Goal: Task Accomplishment & Management: Complete application form

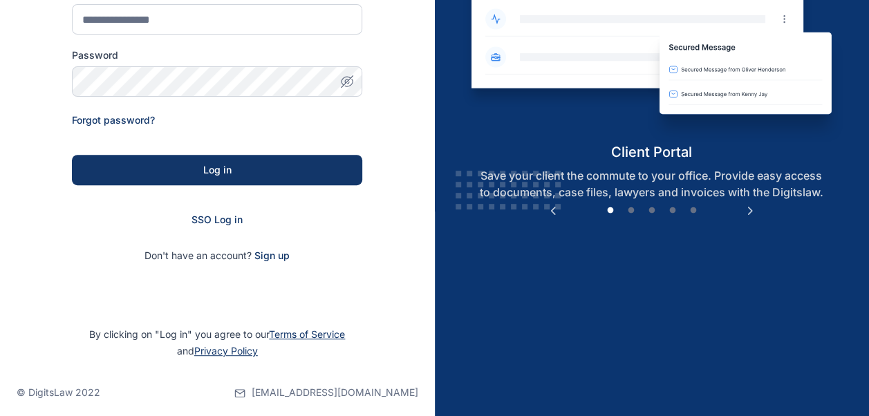
scroll to position [207, 0]
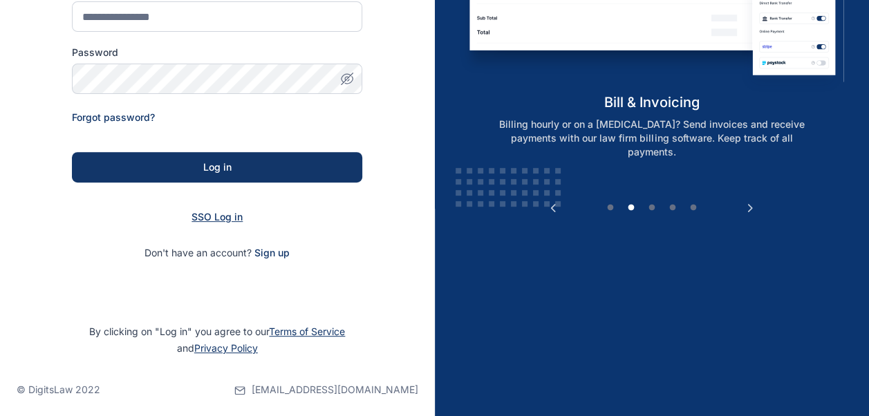
click at [234, 222] on span "SSO Log in" at bounding box center [216, 217] width 51 height 12
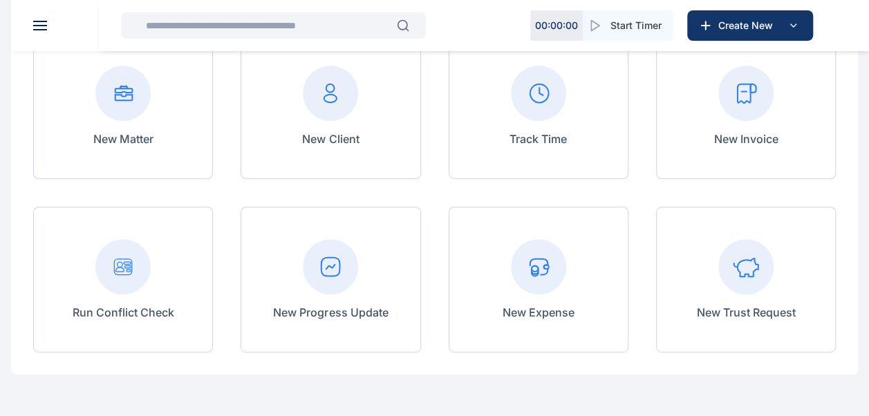
scroll to position [69, 0]
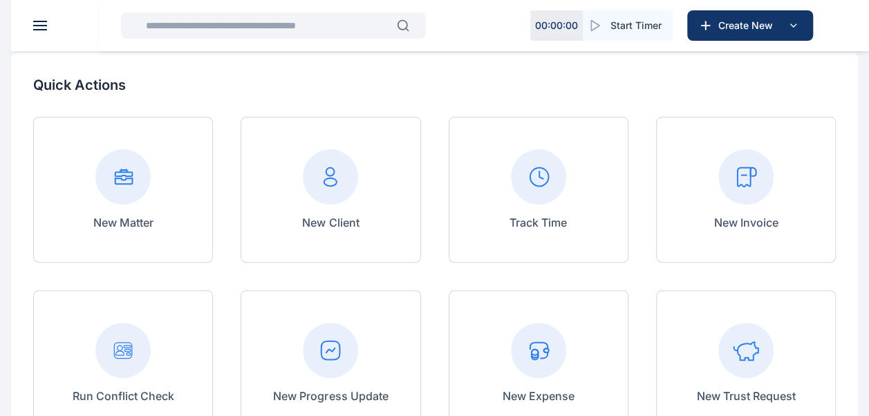
click at [742, 199] on rect at bounding box center [745, 176] width 55 height 55
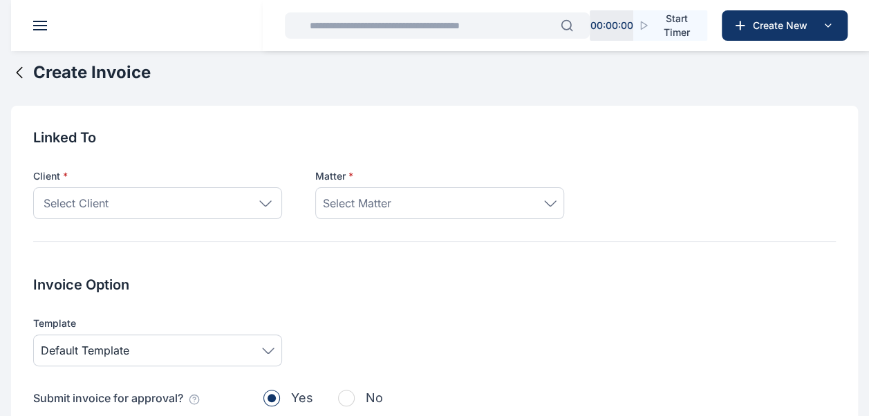
click at [260, 211] on div "Select Client" at bounding box center [157, 203] width 249 height 32
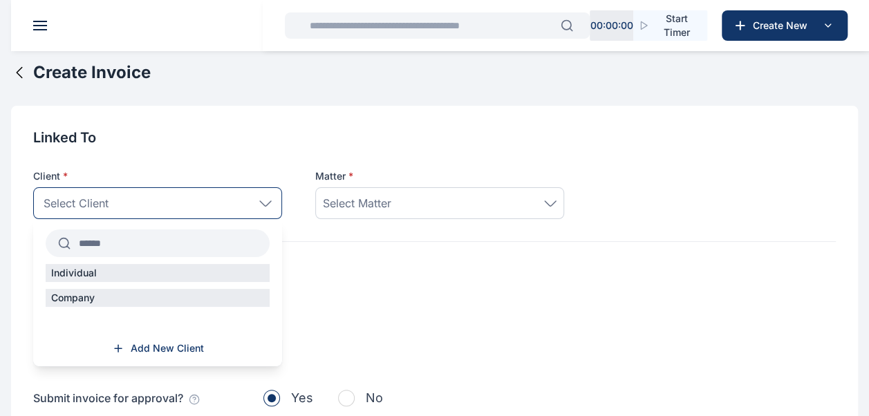
click at [179, 243] on input "text" at bounding box center [170, 243] width 199 height 25
type input "*"
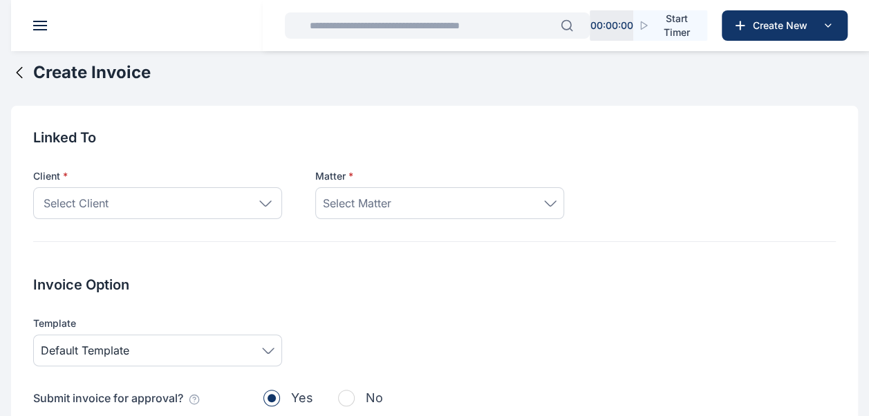
click at [14, 75] on icon at bounding box center [19, 72] width 17 height 17
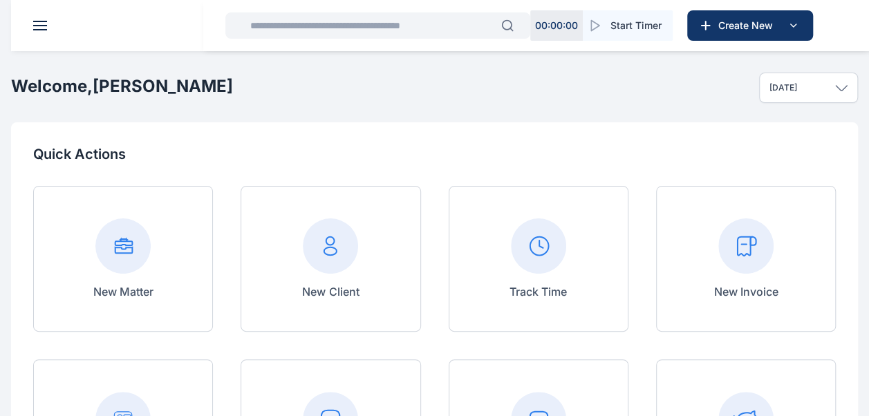
click at [336, 252] on icon at bounding box center [330, 251] width 12 height 8
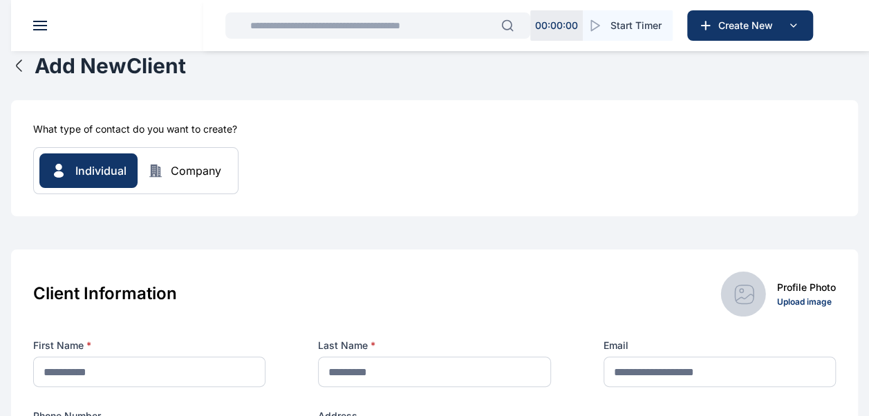
click at [173, 175] on div "Company" at bounding box center [196, 170] width 50 height 17
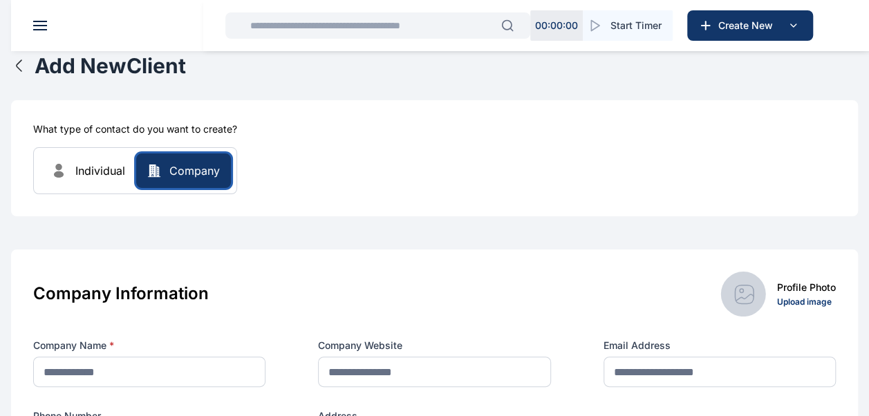
scroll to position [207, 0]
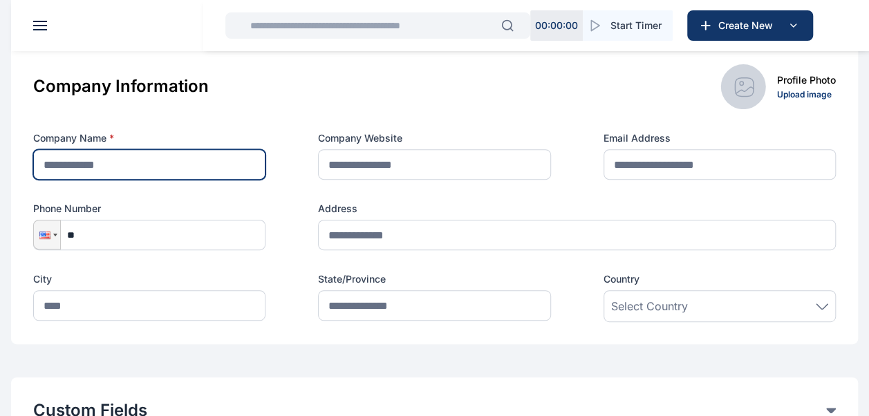
click at [177, 166] on input "text" at bounding box center [149, 164] width 232 height 30
paste input "**********"
type input "**********"
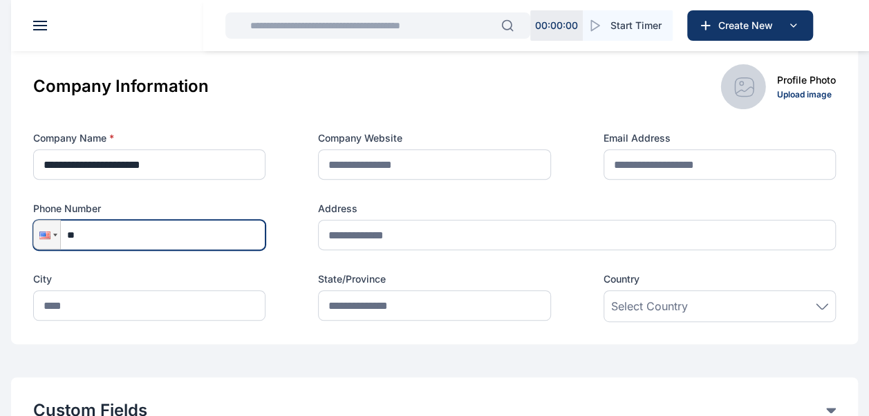
click at [167, 235] on input "**" at bounding box center [149, 235] width 232 height 30
click at [52, 234] on div at bounding box center [47, 234] width 26 height 28
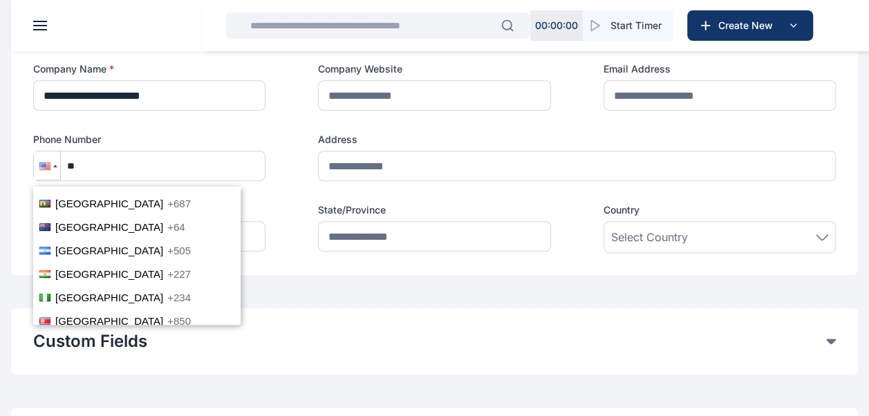
scroll to position [3175, 0]
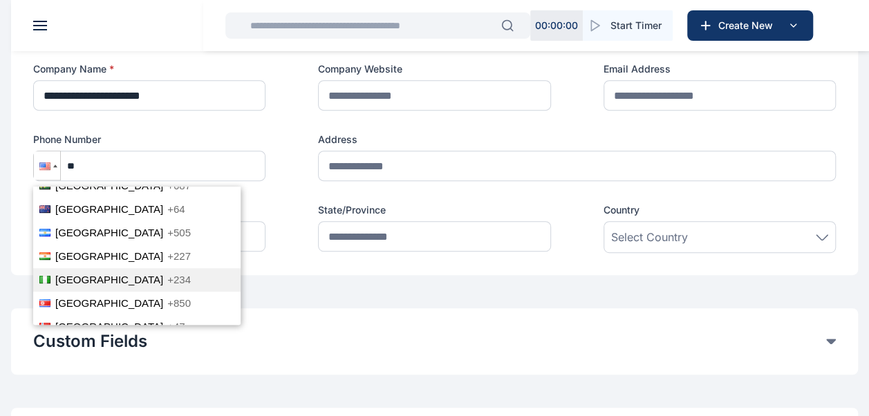
click at [90, 268] on li "Nigeria +234" at bounding box center [136, 280] width 207 height 24
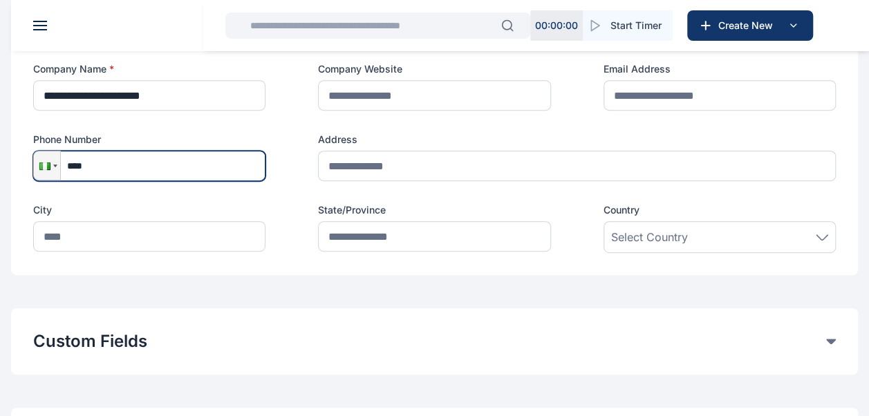
click at [109, 168] on input "****" at bounding box center [149, 166] width 232 height 30
type input "**********"
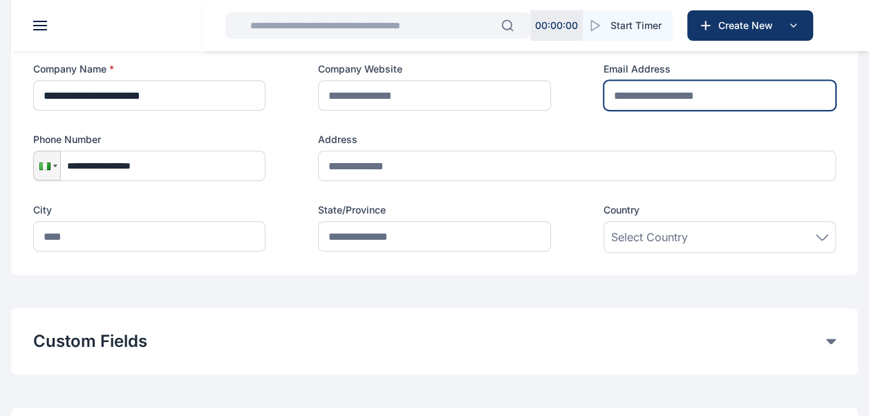
click at [722, 97] on input "text" at bounding box center [719, 95] width 232 height 30
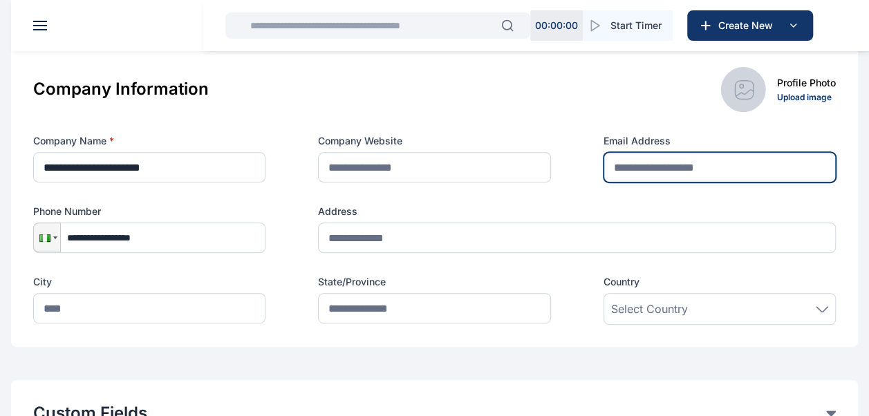
scroll to position [138, 0]
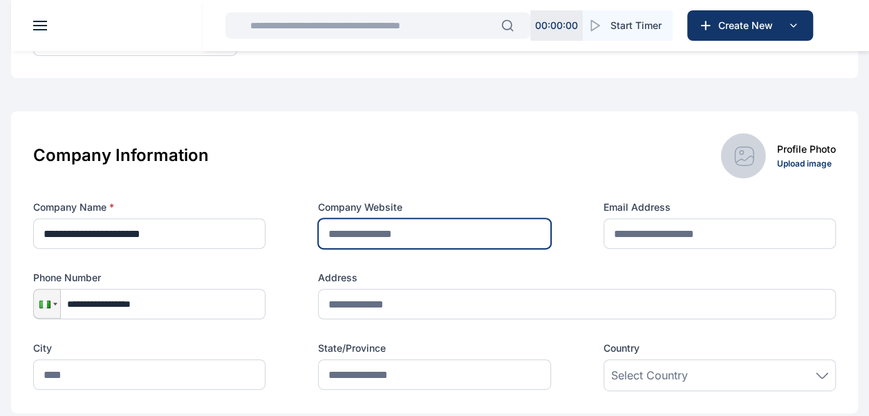
click at [395, 235] on input "text" at bounding box center [434, 233] width 232 height 30
paste input "**********"
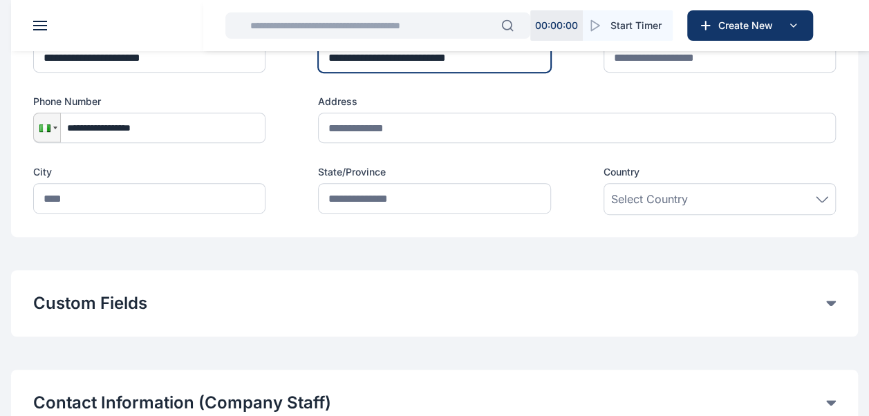
scroll to position [346, 0]
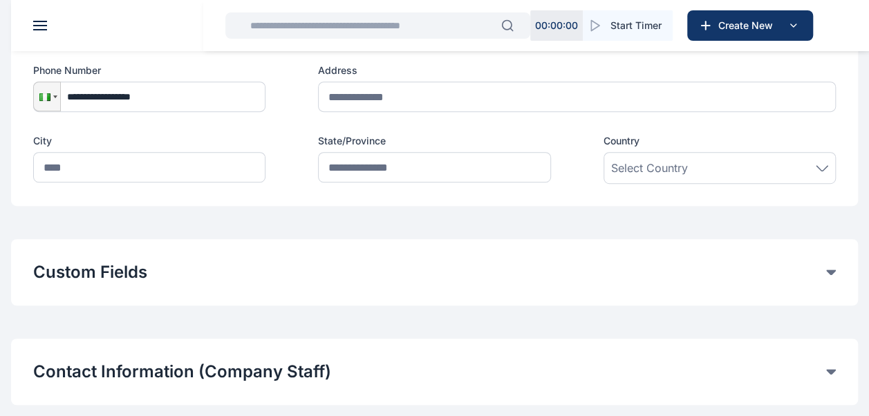
type input "**********"
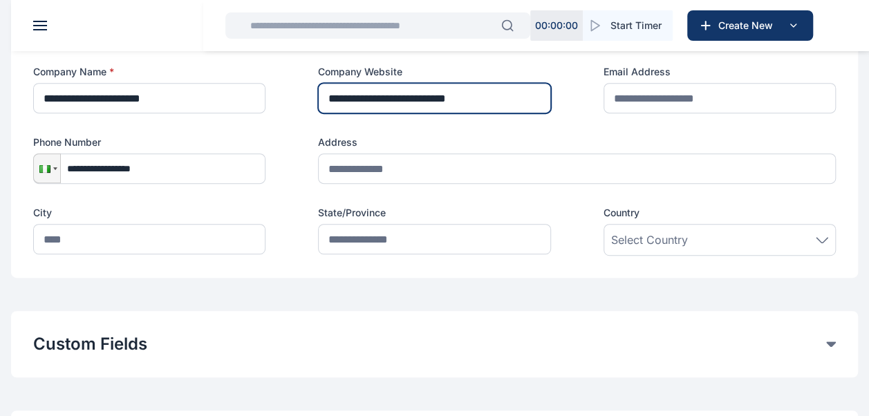
scroll to position [207, 0]
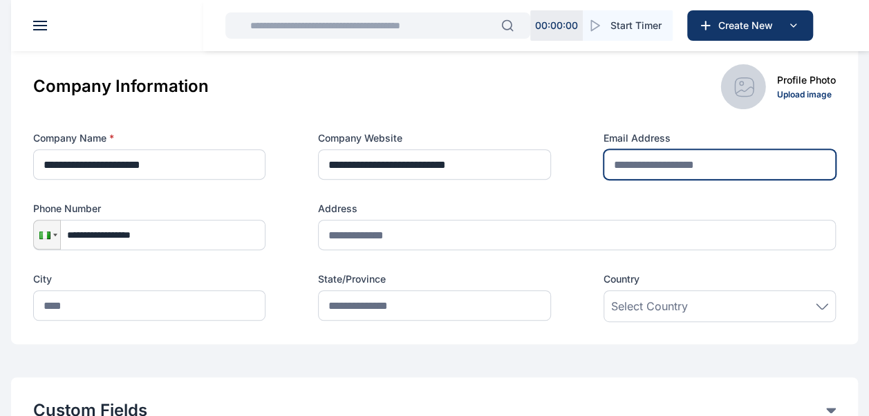
click at [687, 170] on input "text" at bounding box center [719, 164] width 232 height 30
paste input "**********"
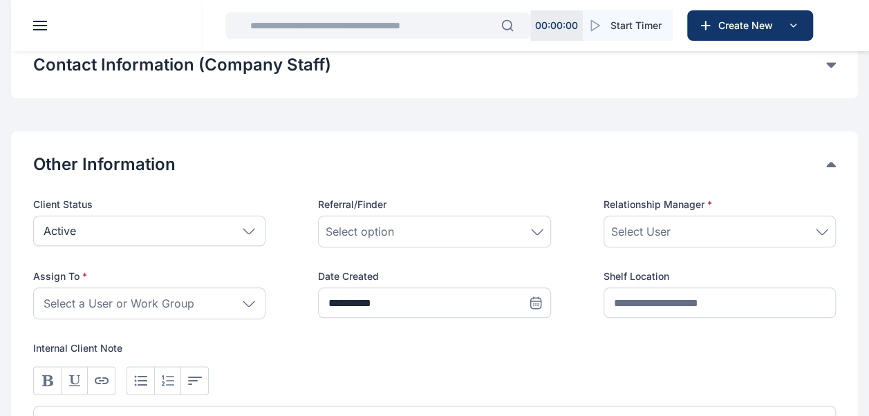
scroll to position [691, 0]
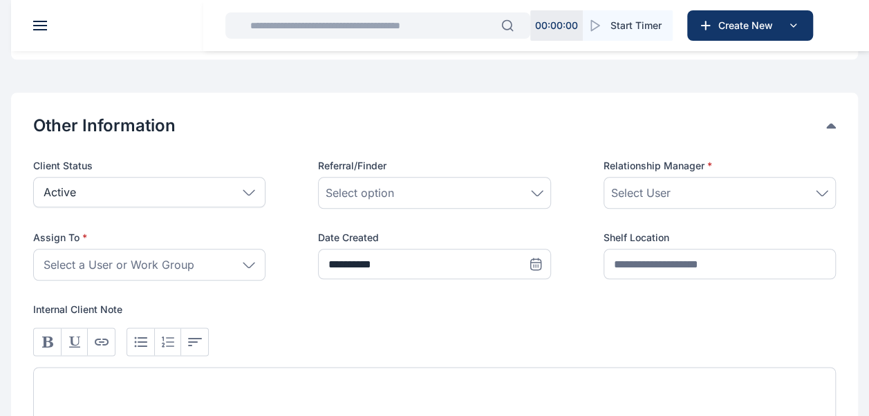
type input "**********"
click at [250, 262] on icon at bounding box center [249, 265] width 12 height 6
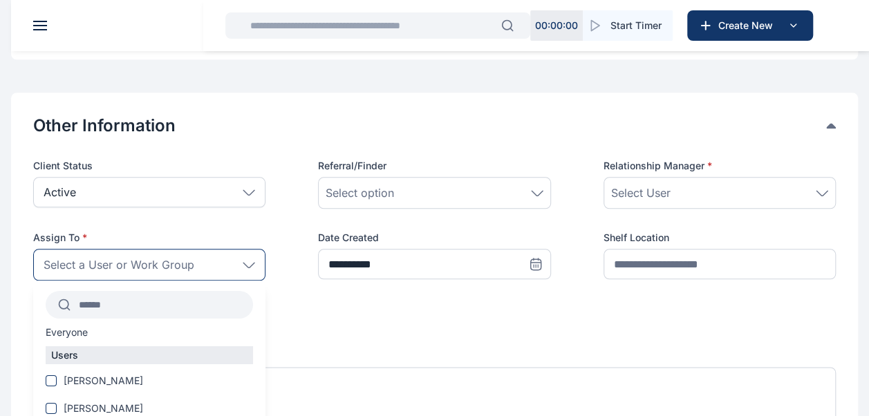
click at [169, 294] on input "text" at bounding box center [162, 304] width 182 height 25
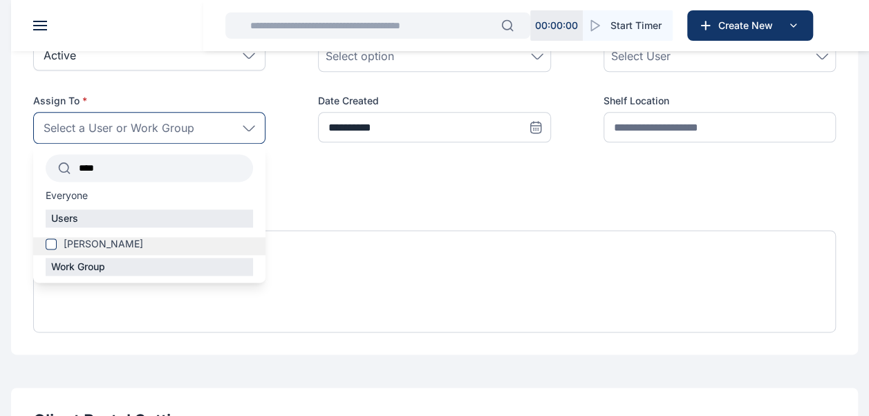
scroll to position [829, 0]
type input "****"
click at [134, 244] on label "[PERSON_NAME]" at bounding box center [149, 243] width 232 height 14
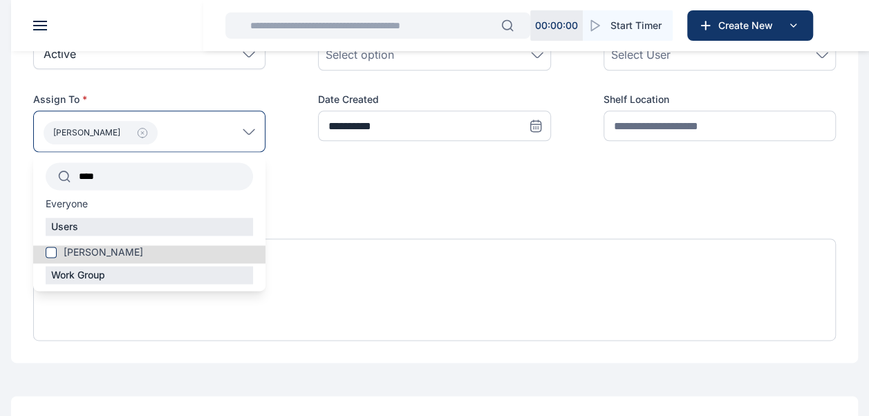
drag, startPoint x: 118, startPoint y: 174, endPoint x: 68, endPoint y: 163, distance: 51.0
click at [68, 163] on div "****" at bounding box center [149, 176] width 207 height 28
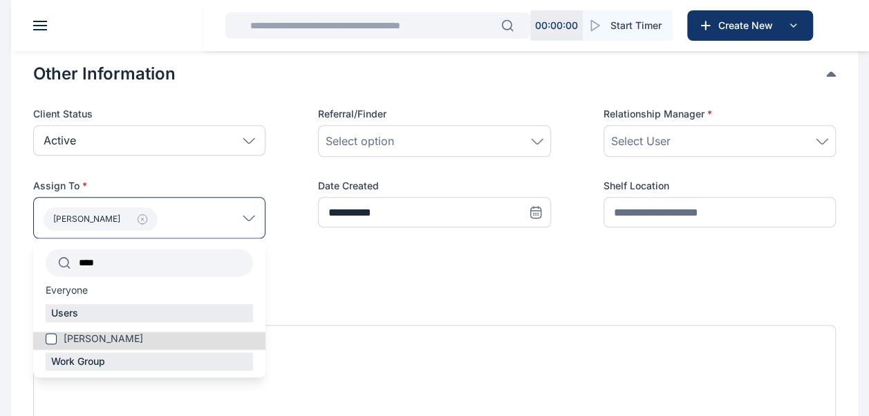
scroll to position [760, 0]
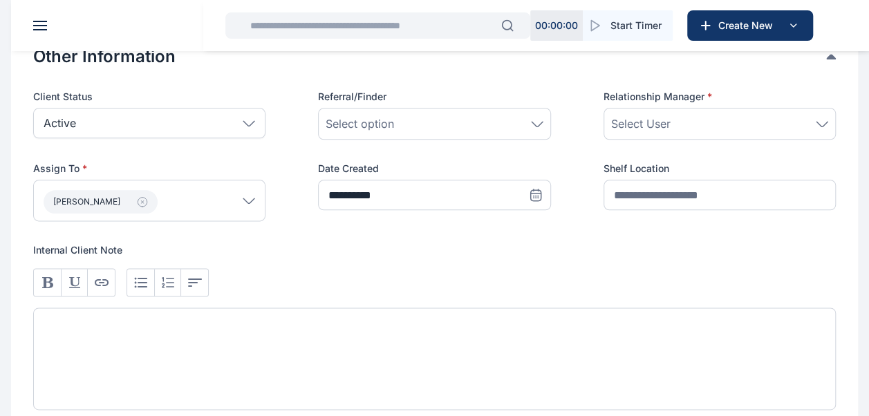
click at [789, 118] on div "Select User" at bounding box center [719, 123] width 217 height 17
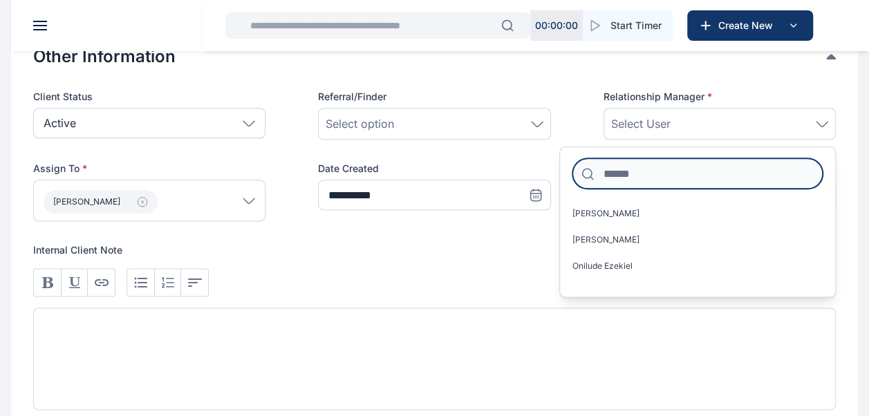
click at [651, 177] on input at bounding box center [697, 173] width 250 height 30
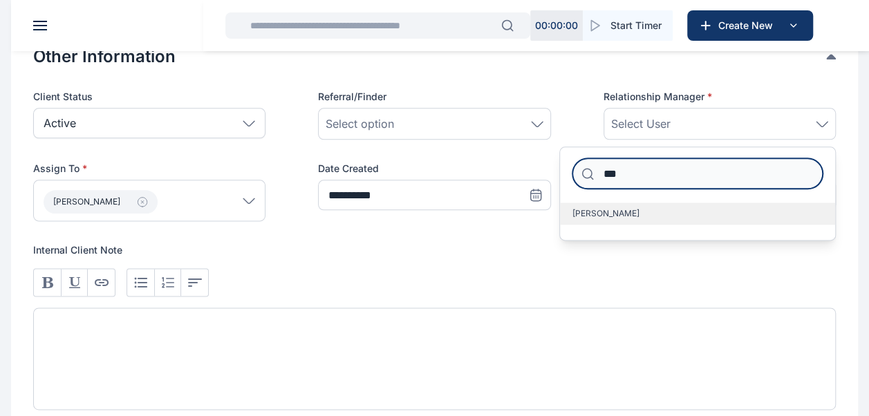
type input "***"
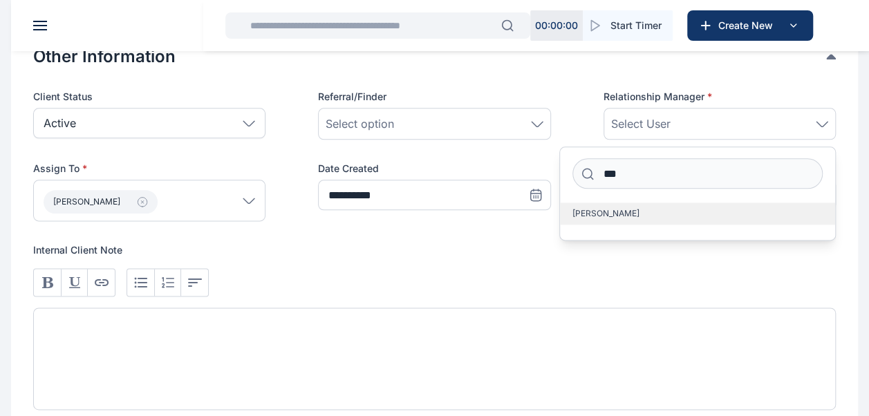
click at [629, 207] on label "[PERSON_NAME]" at bounding box center [697, 214] width 275 height 22
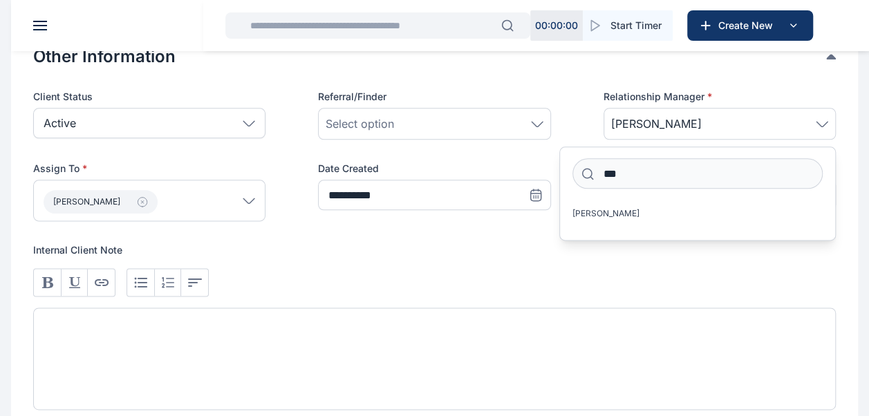
click at [538, 123] on icon at bounding box center [537, 124] width 12 height 6
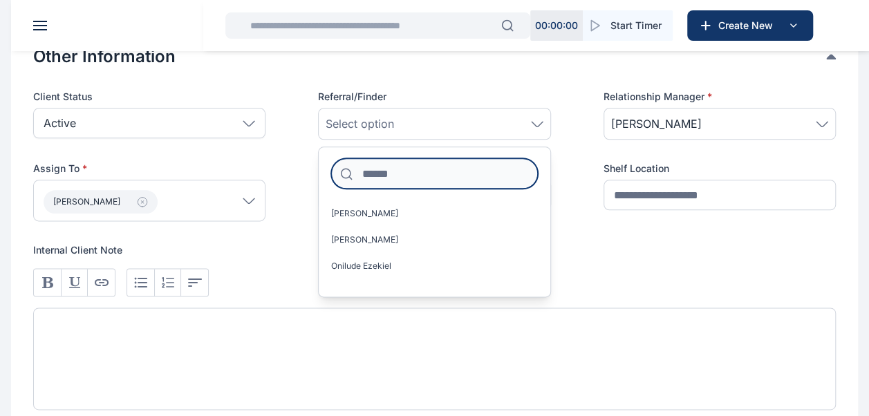
click at [397, 174] on input at bounding box center [434, 173] width 206 height 30
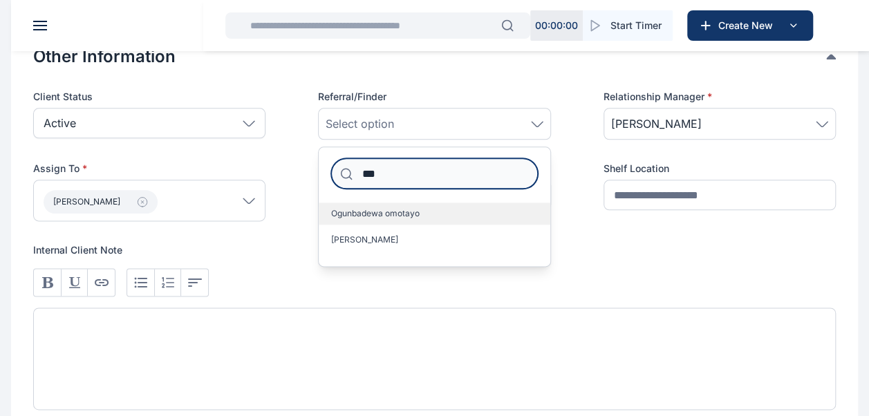
type input "***"
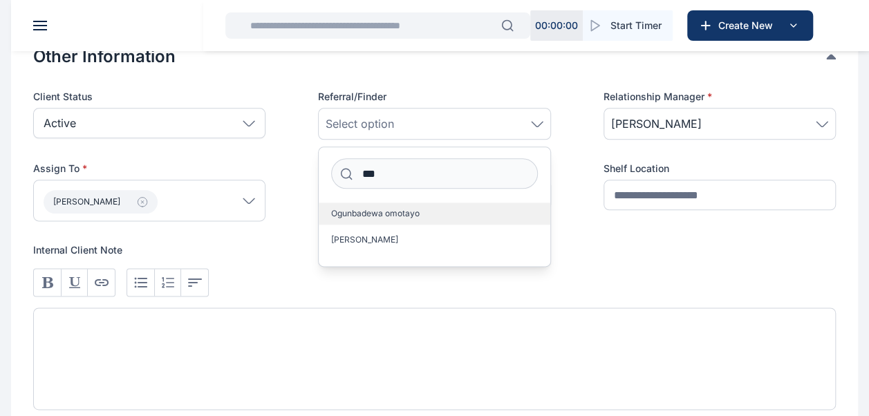
click at [390, 213] on span "Ogunbadewa omotayo" at bounding box center [375, 213] width 88 height 11
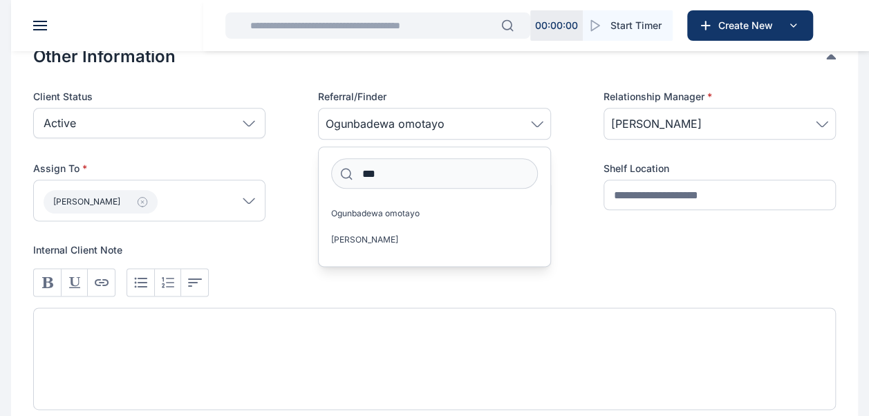
click at [214, 207] on div "[PERSON_NAME]" at bounding box center [149, 200] width 232 height 41
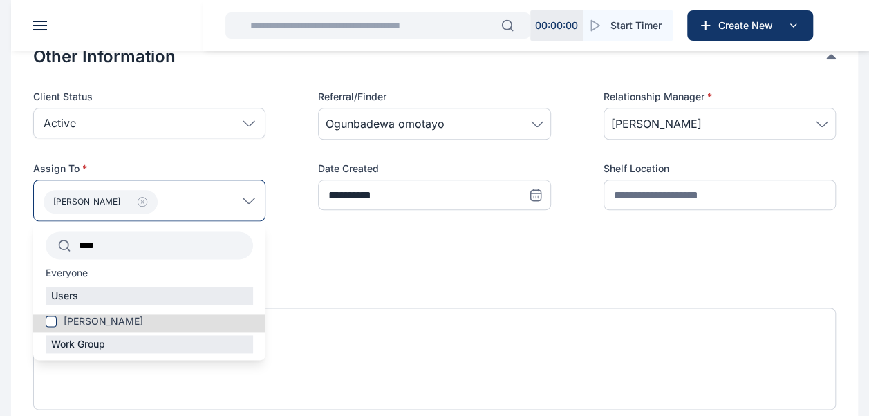
drag, startPoint x: 111, startPoint y: 245, endPoint x: 39, endPoint y: 232, distance: 73.0
click at [39, 232] on div "**** Everyone Users [PERSON_NAME] Work Group" at bounding box center [149, 290] width 232 height 139
click at [101, 315] on span "[PERSON_NAME]" at bounding box center [103, 322] width 79 height 14
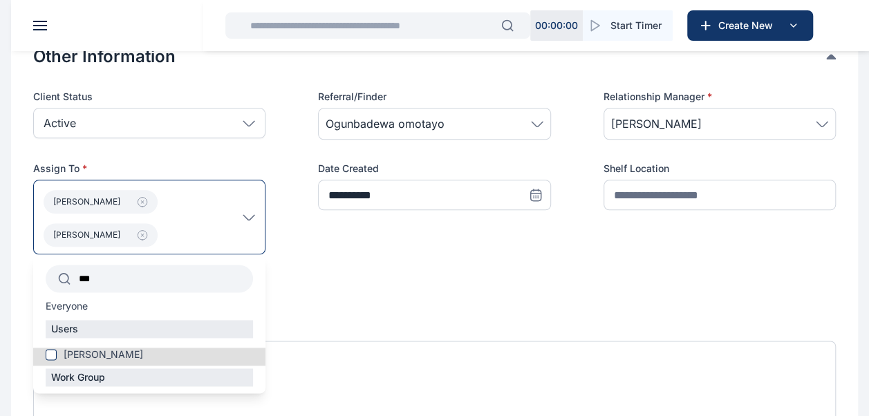
drag, startPoint x: 129, startPoint y: 283, endPoint x: 33, endPoint y: 256, distance: 99.1
click at [33, 256] on div "*** Everyone Users [PERSON_NAME] Work Group" at bounding box center [149, 323] width 232 height 139
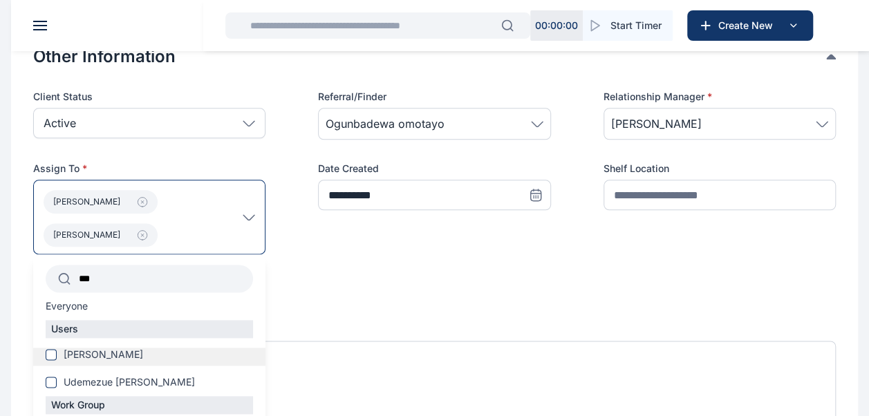
click at [115, 350] on span "[PERSON_NAME]" at bounding box center [103, 355] width 79 height 14
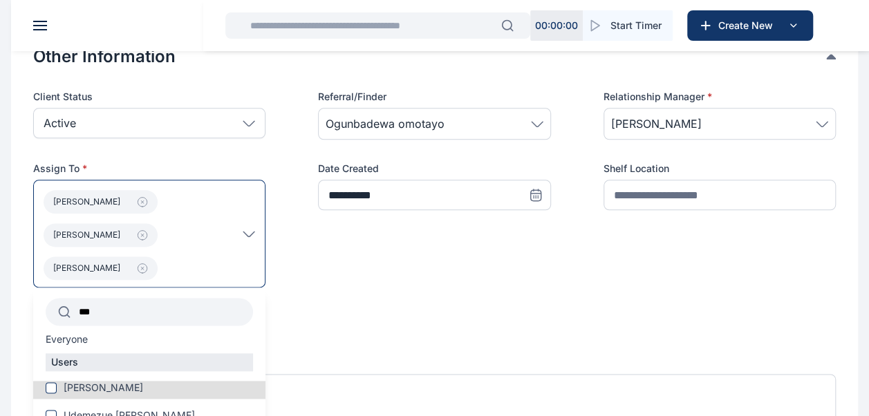
drag, startPoint x: 142, startPoint y: 315, endPoint x: 79, endPoint y: 318, distance: 63.7
click at [79, 318] on input "***" at bounding box center [162, 311] width 182 height 25
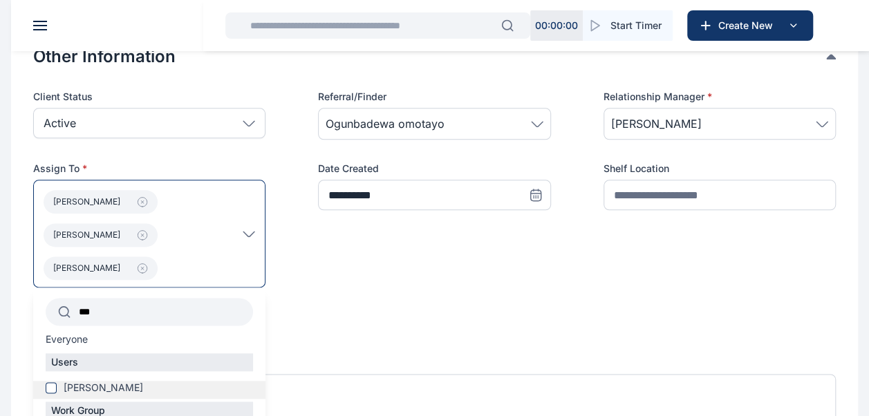
click at [130, 388] on span "[PERSON_NAME]" at bounding box center [103, 388] width 79 height 14
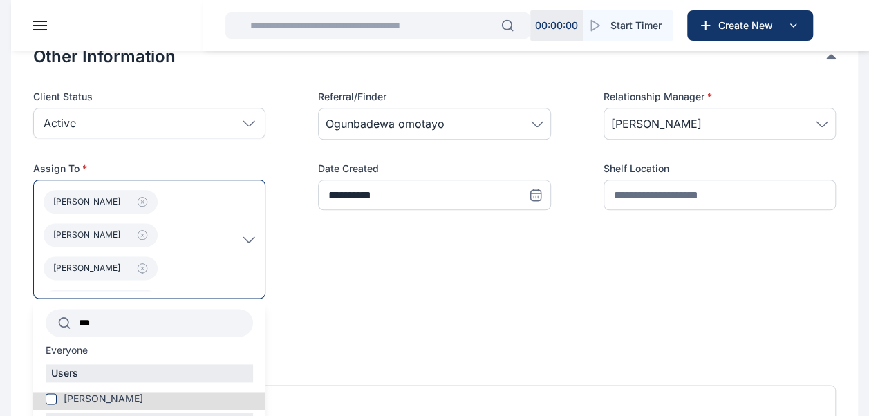
drag, startPoint x: 97, startPoint y: 323, endPoint x: 70, endPoint y: 314, distance: 29.1
click at [70, 314] on div "***" at bounding box center [149, 323] width 207 height 28
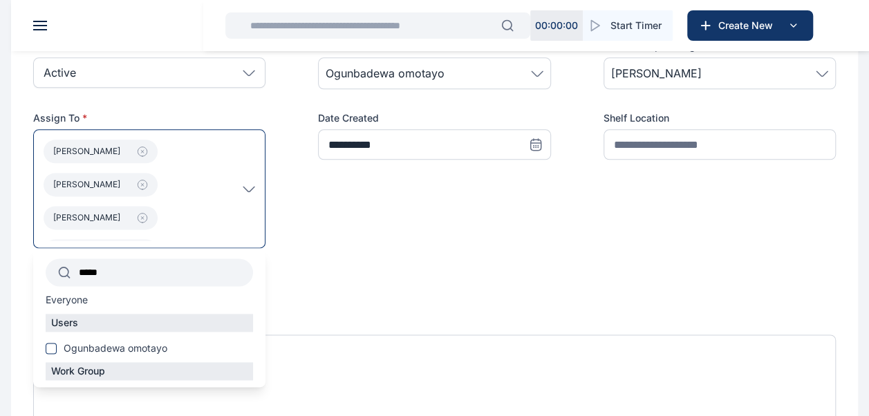
scroll to position [829, 0]
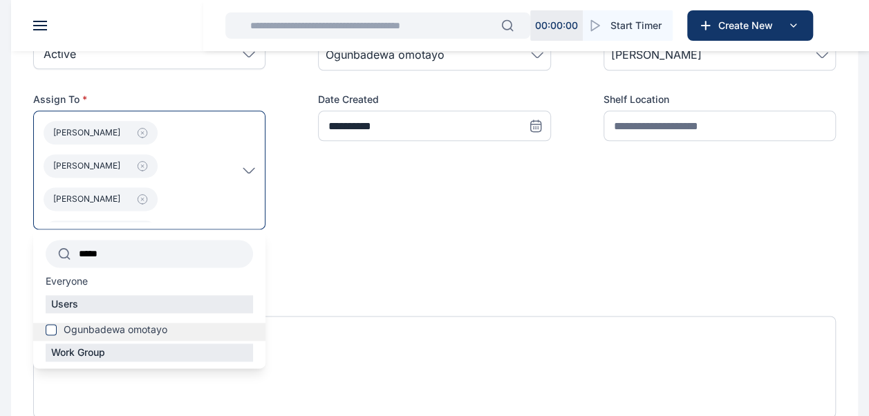
click at [144, 329] on span "Ogunbadewa omotayo" at bounding box center [116, 330] width 104 height 14
drag, startPoint x: 145, startPoint y: 241, endPoint x: 77, endPoint y: 237, distance: 67.8
click at [77, 240] on div "*****" at bounding box center [149, 254] width 207 height 28
click at [198, 323] on span "Decency Nkume Decency Ubasinachi" at bounding box center [149, 330] width 171 height 14
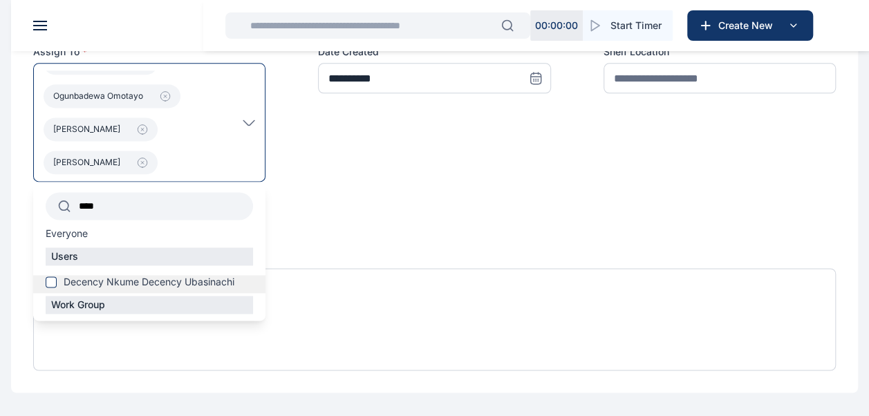
scroll to position [899, 0]
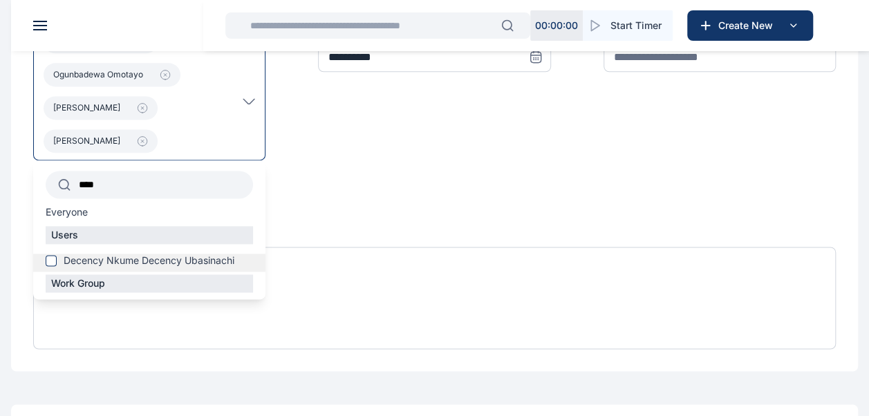
click at [166, 255] on span "Decency Nkume Decency Ubasinachi" at bounding box center [149, 261] width 171 height 14
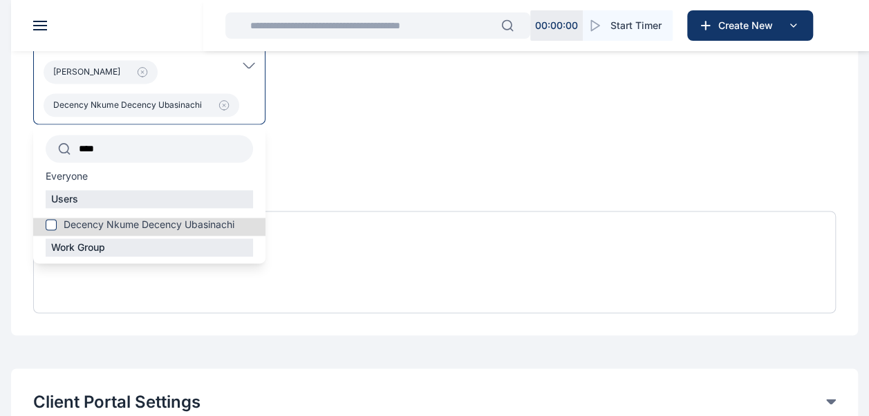
scroll to position [1004, 0]
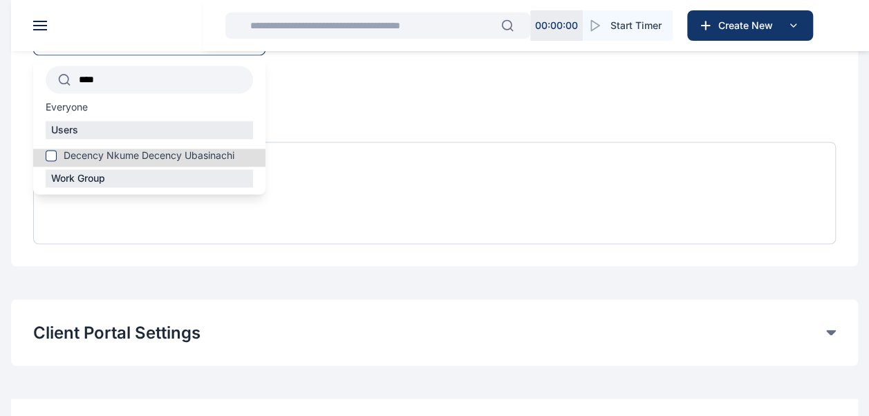
drag, startPoint x: 104, startPoint y: 77, endPoint x: 80, endPoint y: 71, distance: 25.0
click at [80, 71] on input "****" at bounding box center [162, 79] width 182 height 25
type input "****"
click at [113, 153] on span "[PERSON_NAME]" at bounding box center [103, 156] width 79 height 14
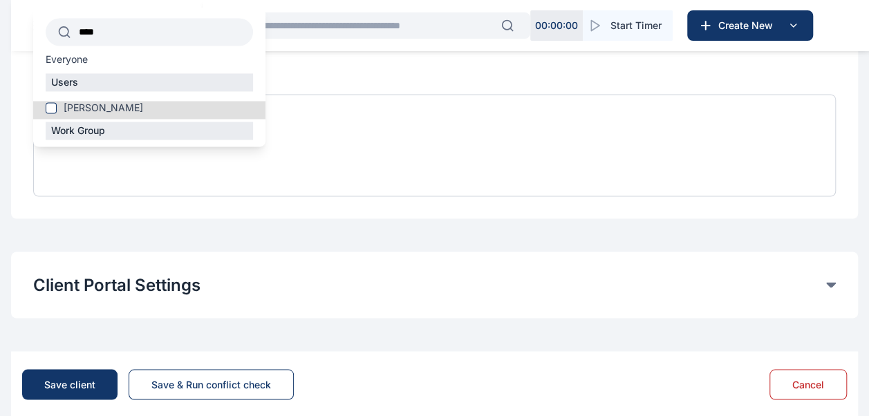
scroll to position [1073, 0]
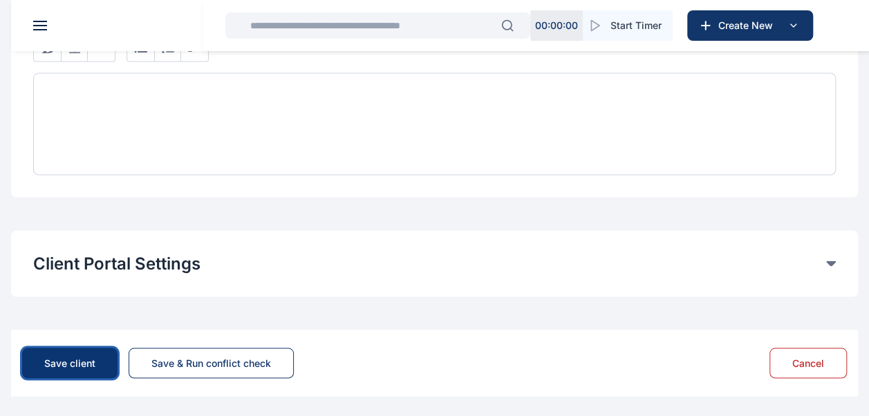
click at [65, 356] on div "Save client" at bounding box center [69, 363] width 51 height 14
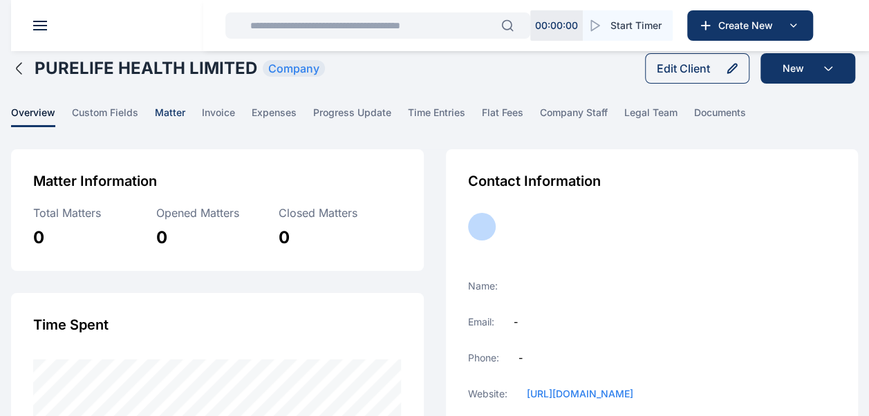
click at [160, 115] on span "matter" at bounding box center [170, 116] width 30 height 21
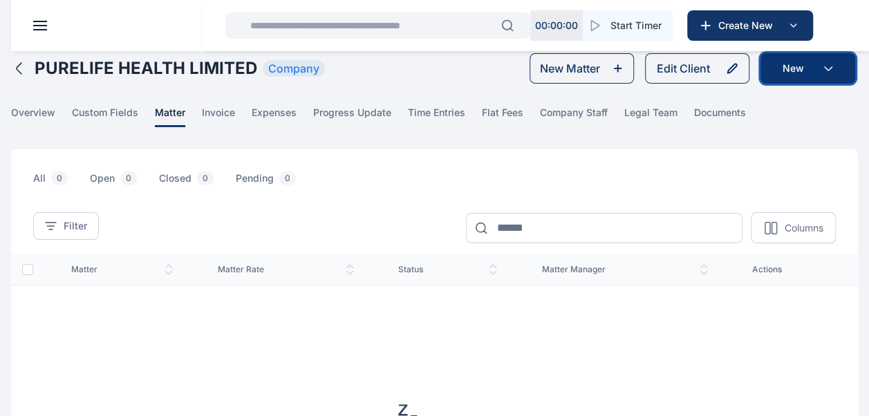
click at [806, 65] on button "New" at bounding box center [807, 68] width 95 height 30
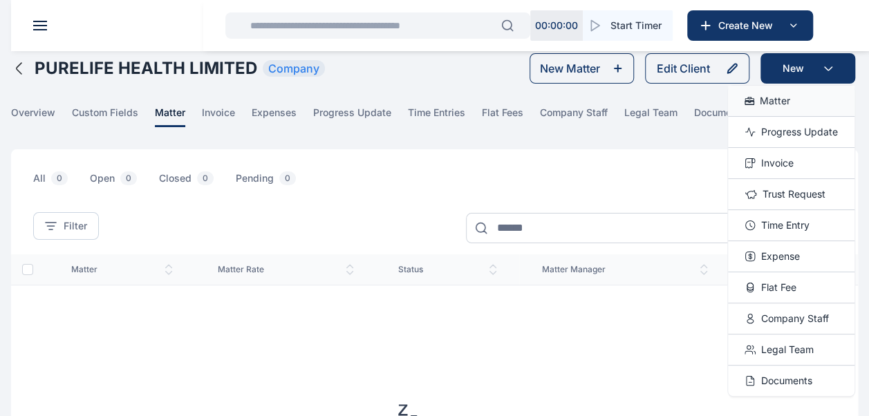
click at [789, 101] on span "Matter" at bounding box center [775, 101] width 30 height 14
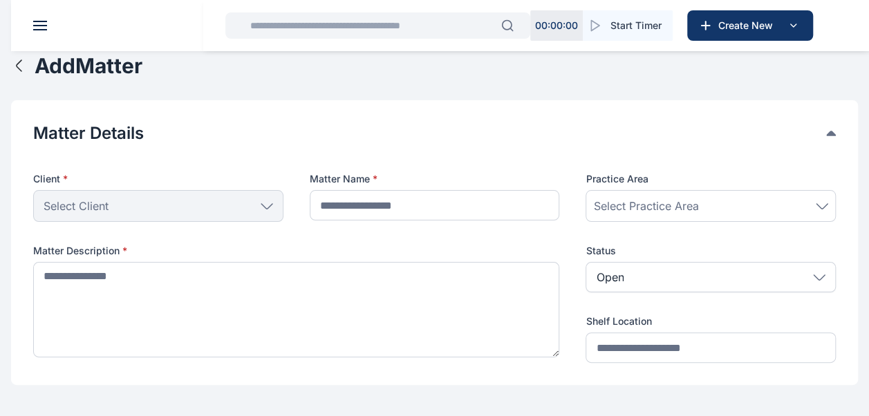
click at [254, 205] on div "Select Client" at bounding box center [158, 206] width 250 height 32
click at [269, 212] on div "Select Client" at bounding box center [158, 206] width 250 height 32
click at [268, 201] on div "Select Client" at bounding box center [158, 206] width 250 height 32
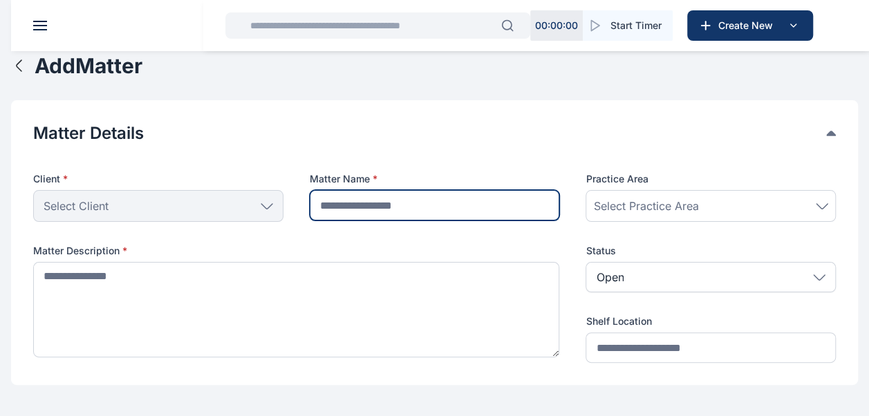
click at [440, 206] on input "text" at bounding box center [435, 205] width 250 height 30
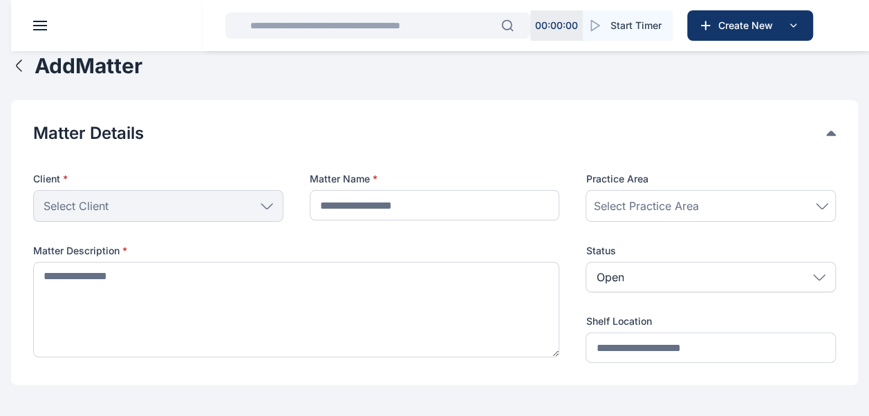
click at [271, 207] on icon at bounding box center [267, 206] width 12 height 6
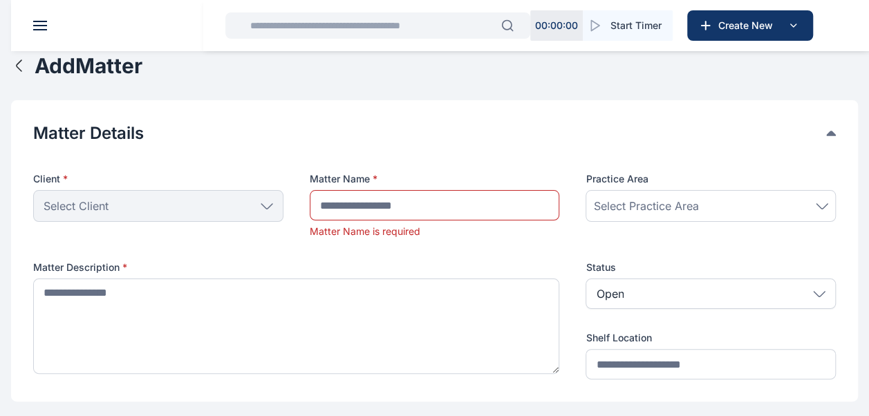
click at [264, 206] on icon at bounding box center [266, 205] width 11 height 5
click at [182, 200] on div "Select Client" at bounding box center [158, 206] width 250 height 32
click at [269, 207] on icon at bounding box center [266, 205] width 11 height 5
click at [15, 72] on icon "button" at bounding box center [19, 65] width 17 height 17
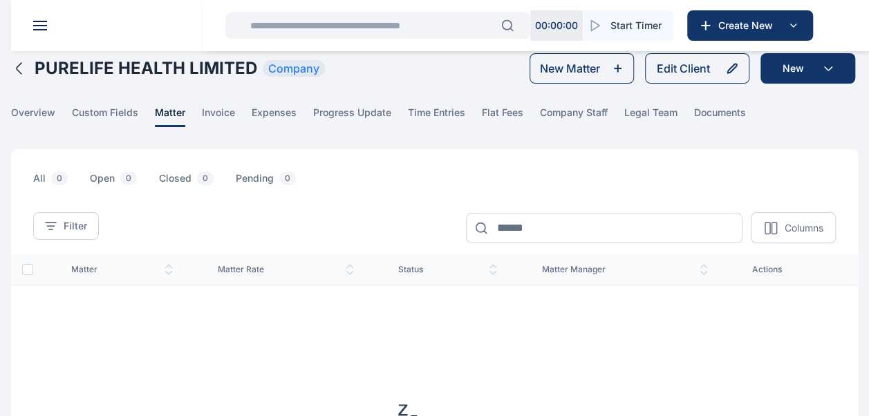
click at [41, 26] on button at bounding box center [40, 26] width 14 height 10
click at [41, 26] on span at bounding box center [40, 25] width 14 height 1
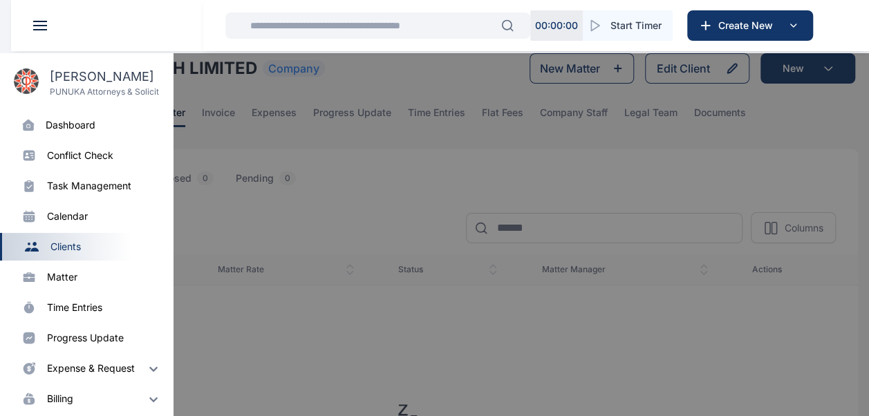
click at [105, 279] on div "matter" at bounding box center [104, 277] width 115 height 14
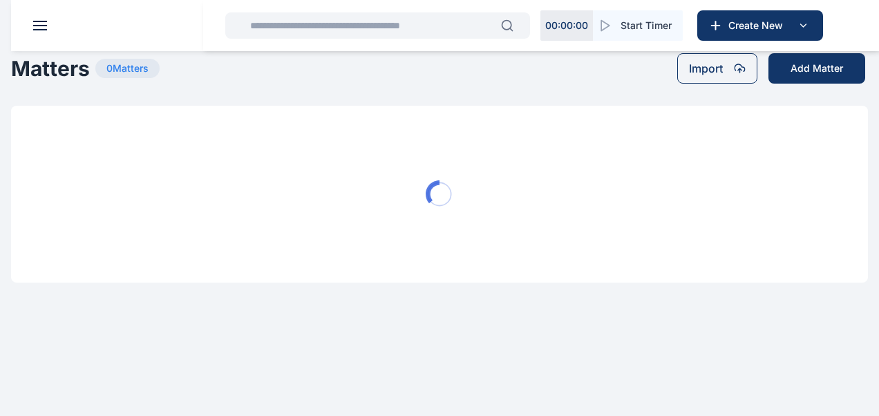
click at [37, 24] on button at bounding box center [40, 26] width 14 height 10
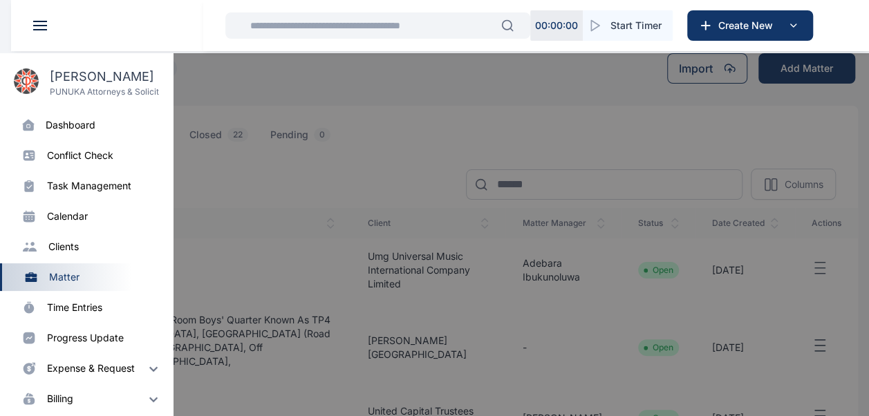
click at [66, 126] on div "dashboard" at bounding box center [71, 125] width 50 height 14
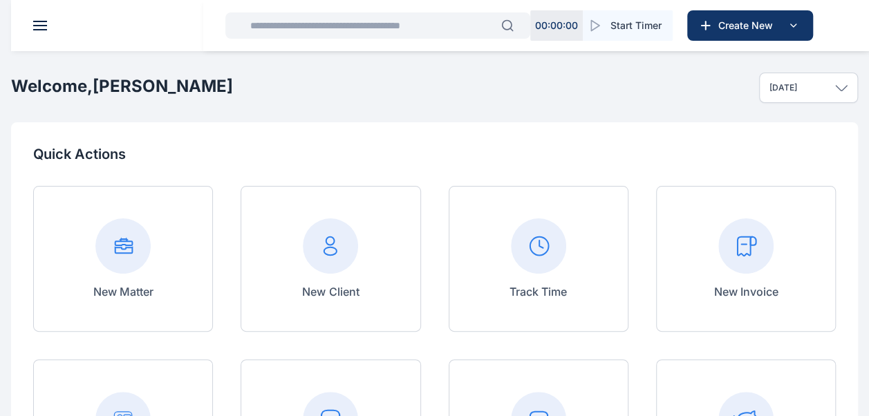
click at [133, 254] on rect at bounding box center [122, 245] width 55 height 55
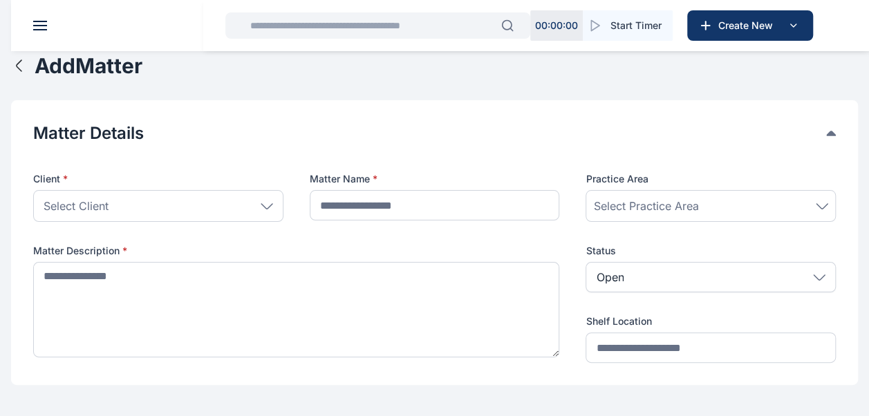
click at [267, 199] on div "Select Client" at bounding box center [158, 206] width 250 height 32
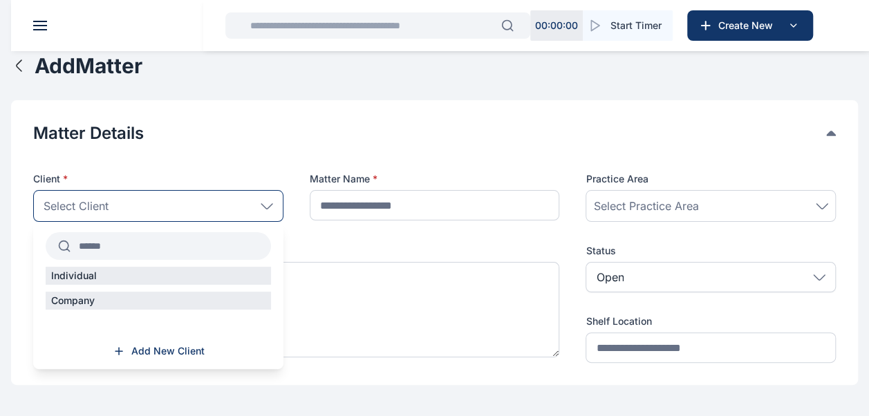
click at [167, 247] on input "text" at bounding box center [171, 246] width 200 height 25
click at [176, 292] on div "Company" at bounding box center [158, 301] width 225 height 18
click at [176, 241] on input "text" at bounding box center [171, 246] width 200 height 25
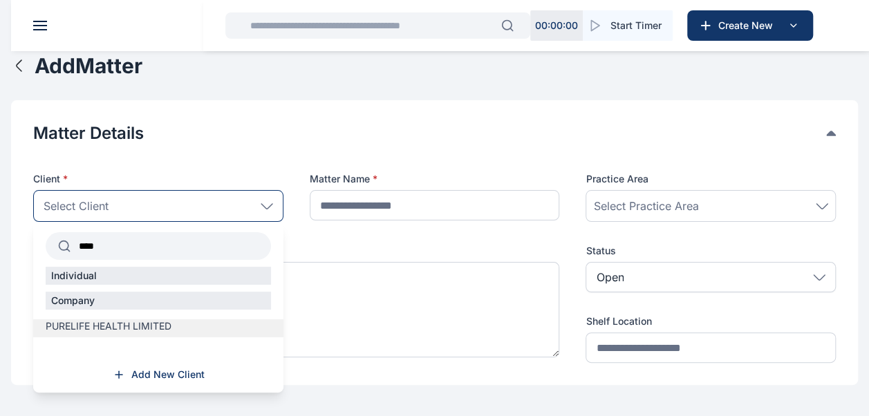
type input "****"
click at [180, 326] on label "PURELIFE HEALTH LIMITED" at bounding box center [158, 326] width 250 height 14
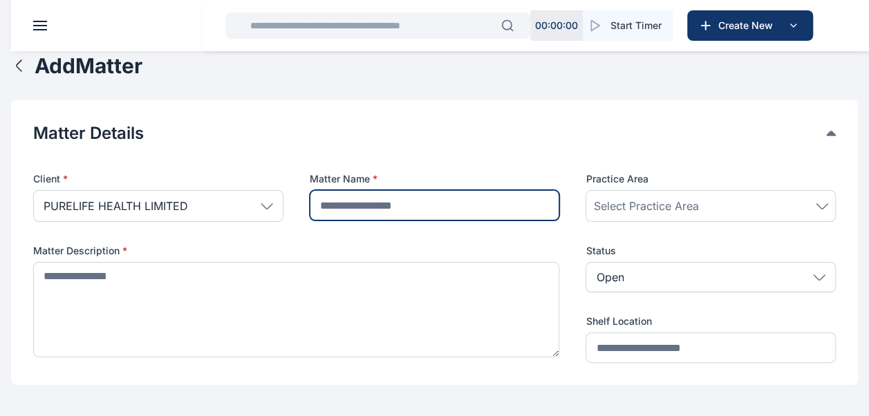
click at [514, 200] on input "text" at bounding box center [435, 205] width 250 height 30
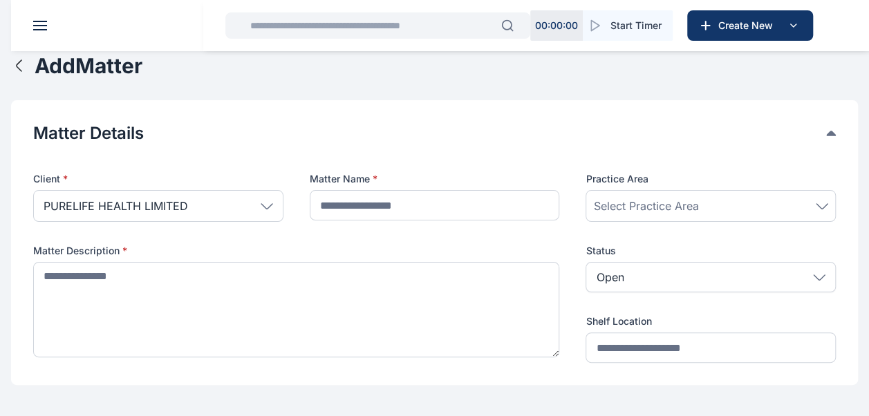
click at [18, 69] on icon "button" at bounding box center [19, 65] width 17 height 17
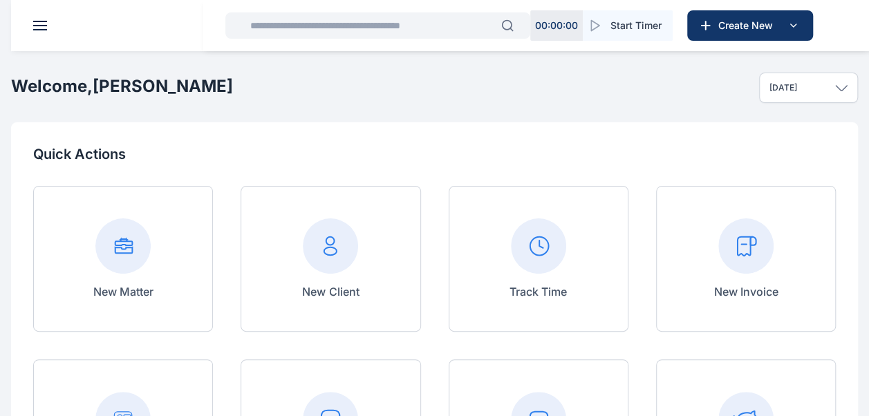
click at [140, 260] on rect at bounding box center [122, 245] width 55 height 55
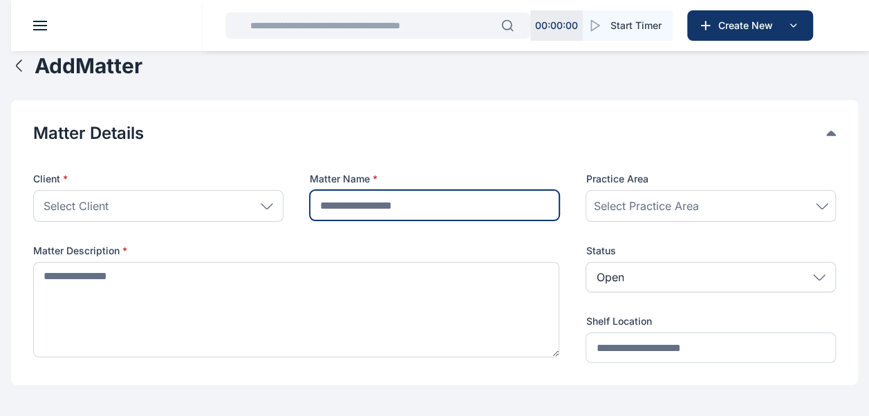
click at [395, 210] on input "text" at bounding box center [435, 205] width 250 height 30
type input "**********"
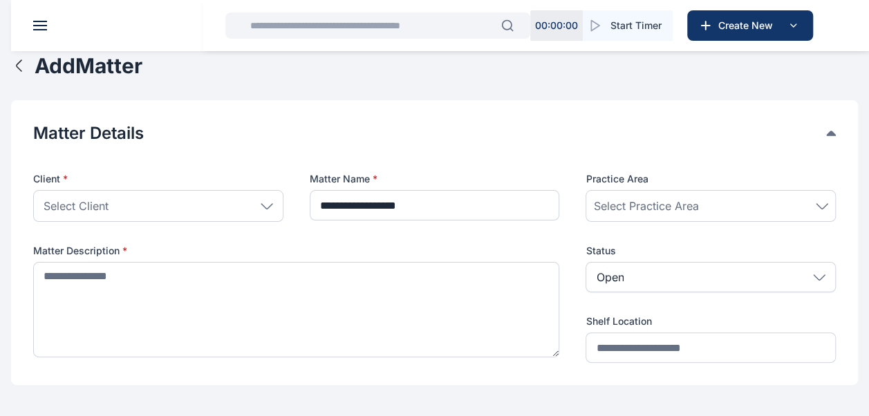
click at [799, 209] on div "Select Practice Area" at bounding box center [710, 206] width 235 height 17
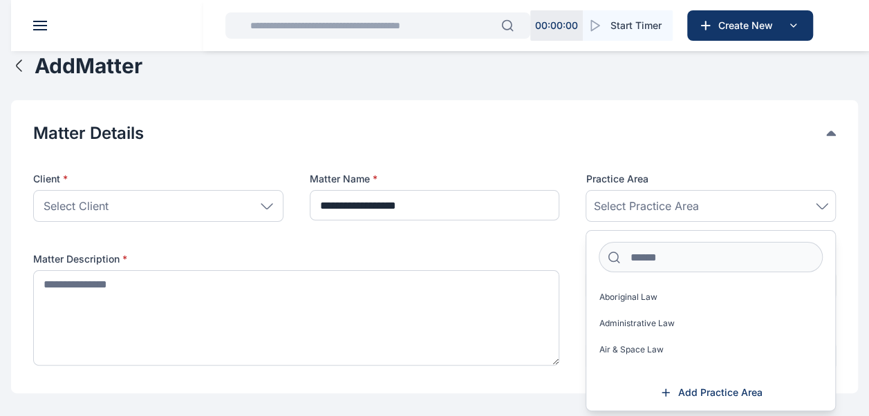
click at [818, 205] on icon at bounding box center [821, 205] width 11 height 5
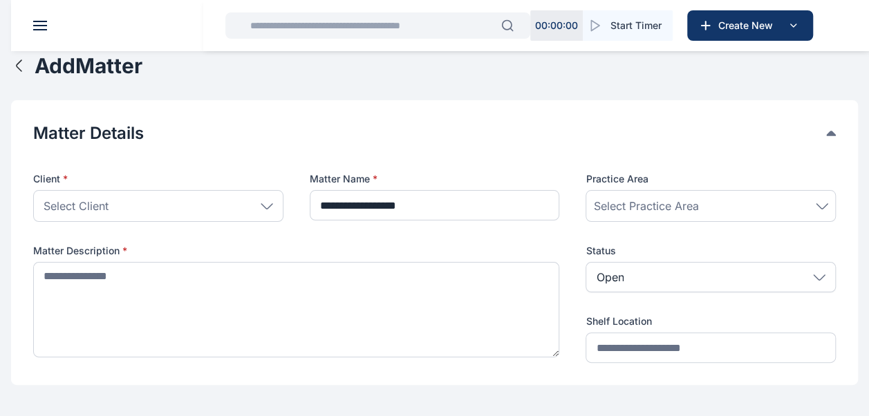
click at [821, 203] on icon at bounding box center [822, 206] width 12 height 6
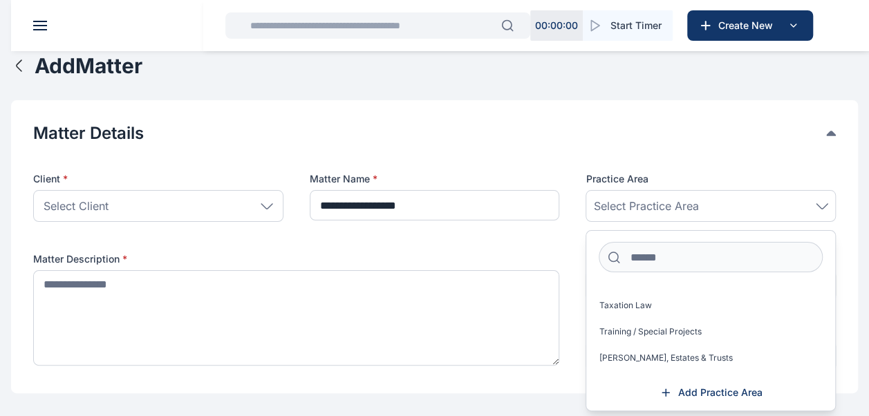
scroll to position [1125, 0]
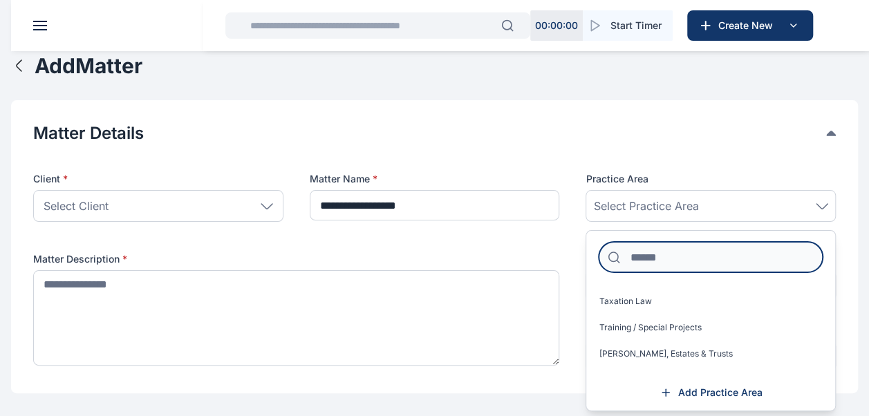
click at [666, 259] on input at bounding box center [711, 257] width 224 height 30
type input "*"
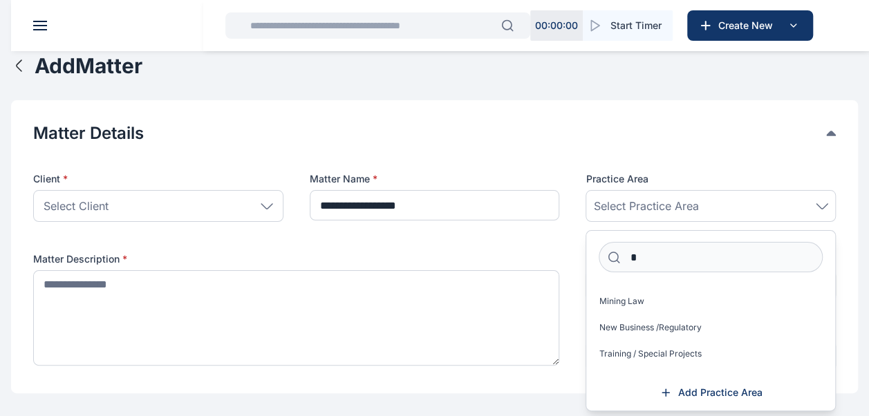
click at [571, 133] on button "Matter Details" at bounding box center [429, 133] width 793 height 22
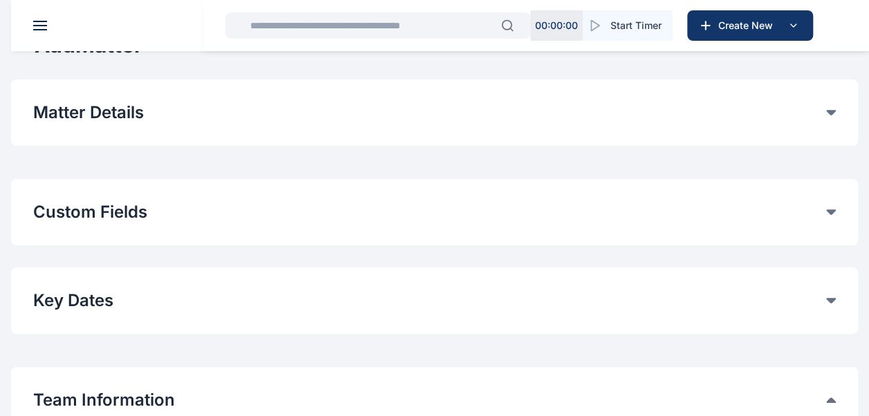
scroll to position [0, 0]
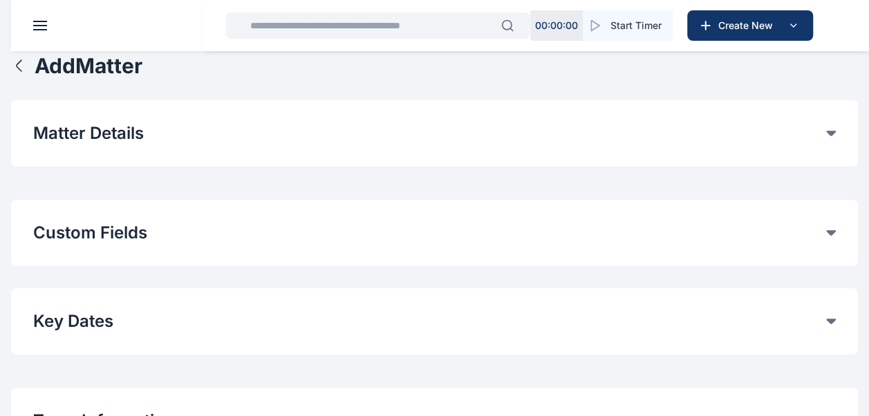
click at [626, 135] on button "Matter Details" at bounding box center [429, 133] width 793 height 22
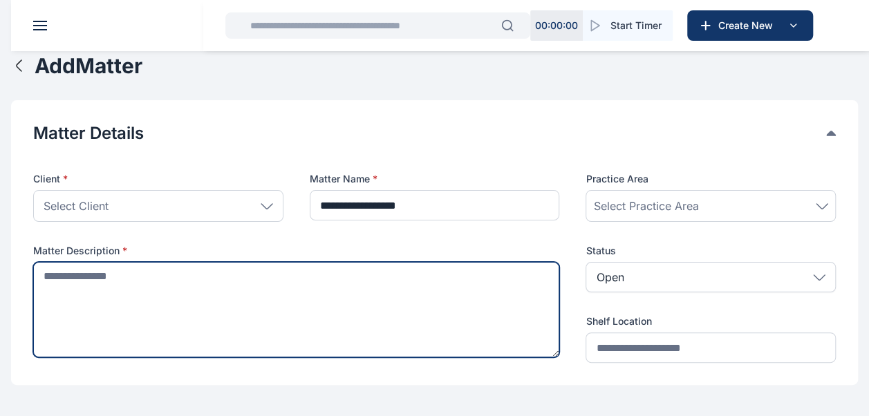
click at [258, 290] on textarea at bounding box center [296, 309] width 526 height 95
type textarea "*"
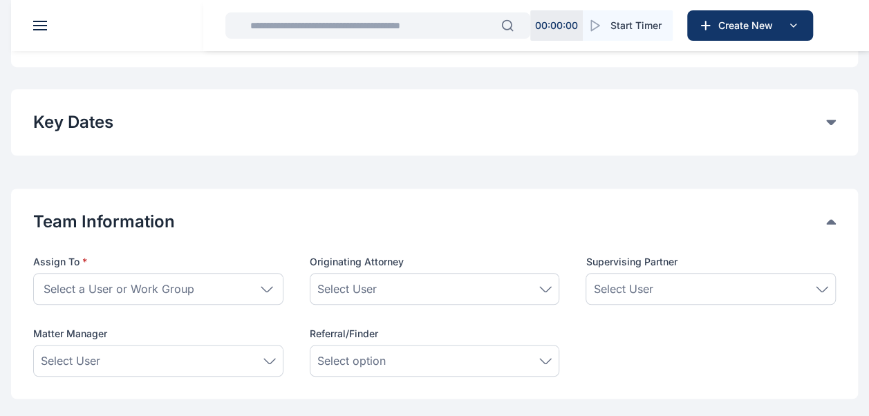
scroll to position [553, 0]
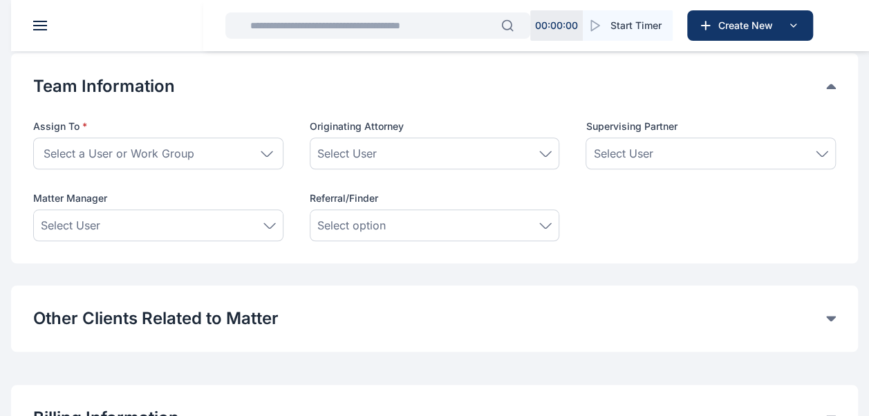
type textarea "**********"
click at [263, 148] on div "Select a User or Work Group" at bounding box center [158, 154] width 250 height 32
click at [268, 152] on icon at bounding box center [267, 154] width 12 height 6
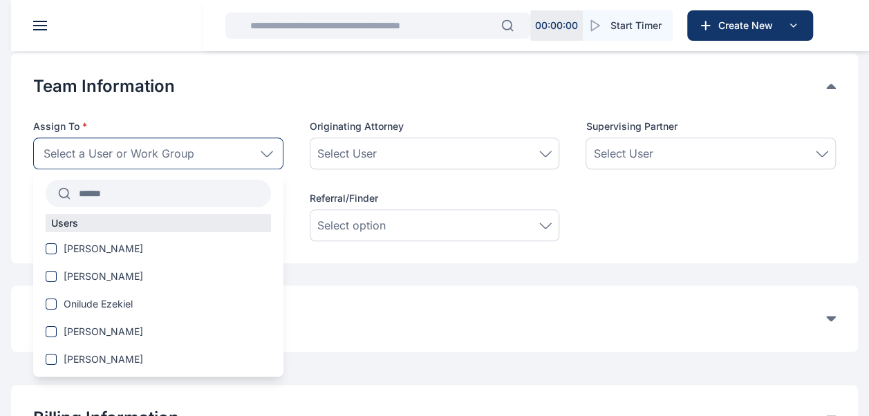
click at [137, 195] on input "text" at bounding box center [171, 193] width 200 height 25
drag, startPoint x: 138, startPoint y: 196, endPoint x: 97, endPoint y: 182, distance: 42.8
click at [97, 182] on input "text" at bounding box center [171, 193] width 200 height 25
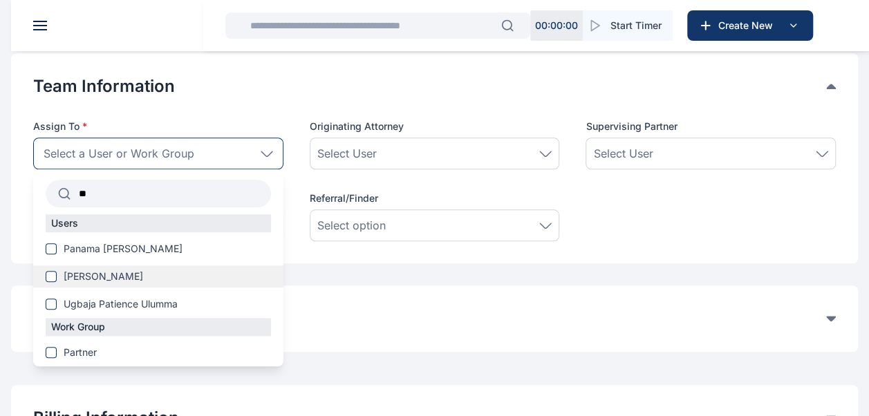
click at [84, 280] on span "[PERSON_NAME]" at bounding box center [103, 277] width 79 height 14
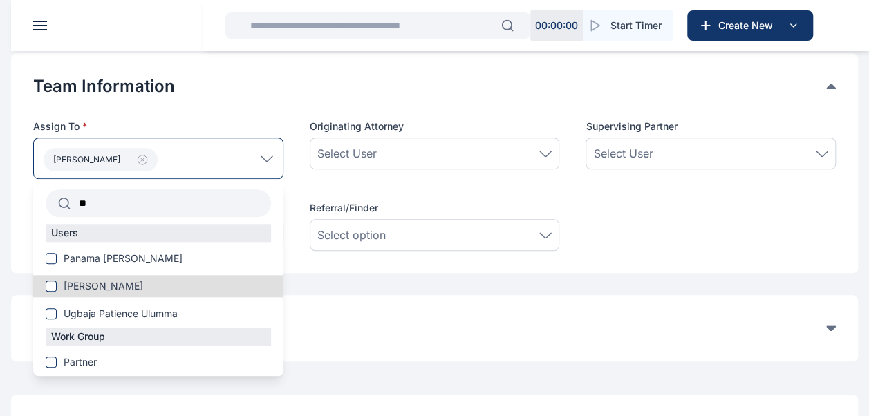
drag, startPoint x: 97, startPoint y: 205, endPoint x: 62, endPoint y: 200, distance: 35.6
click at [62, 200] on div "**" at bounding box center [158, 203] width 225 height 28
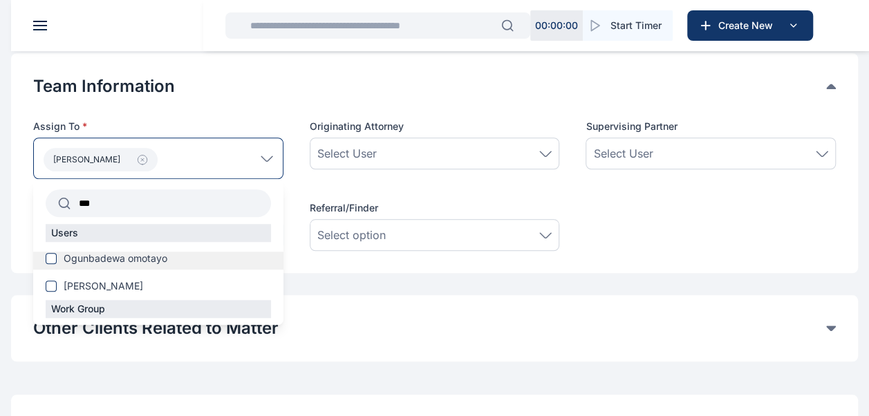
type input "***"
click at [125, 259] on span "Ogunbadewa omotayo" at bounding box center [116, 259] width 104 height 14
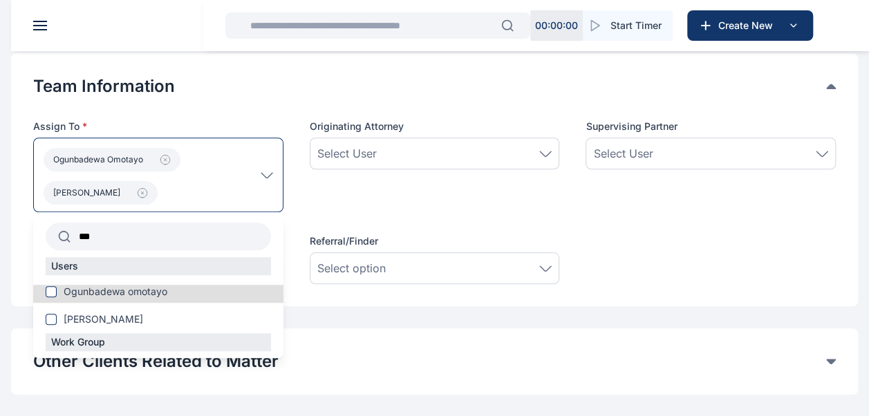
click at [394, 195] on div "Originating Attorney Select User" at bounding box center [435, 166] width 250 height 93
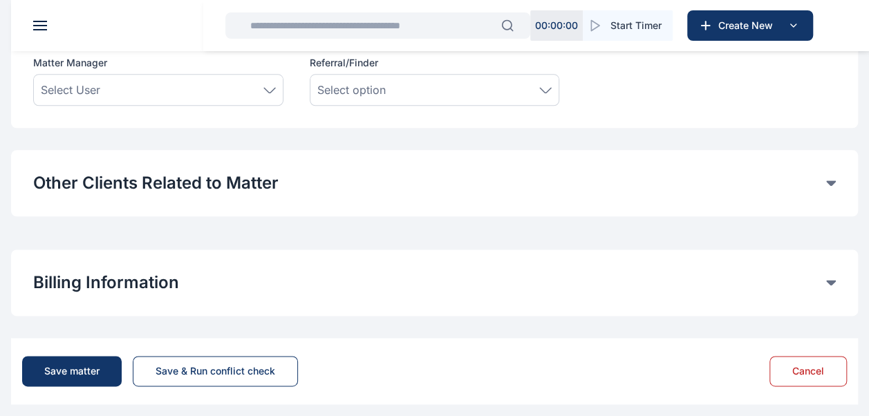
scroll to position [740, 0]
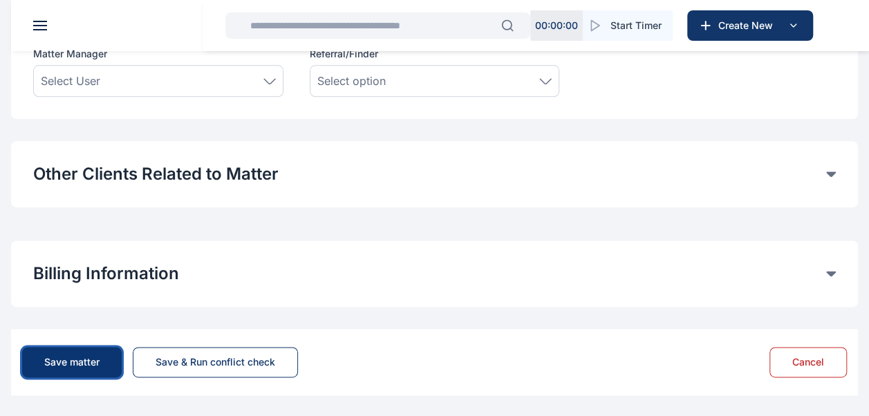
click at [77, 357] on div "Save matter" at bounding box center [71, 362] width 55 height 14
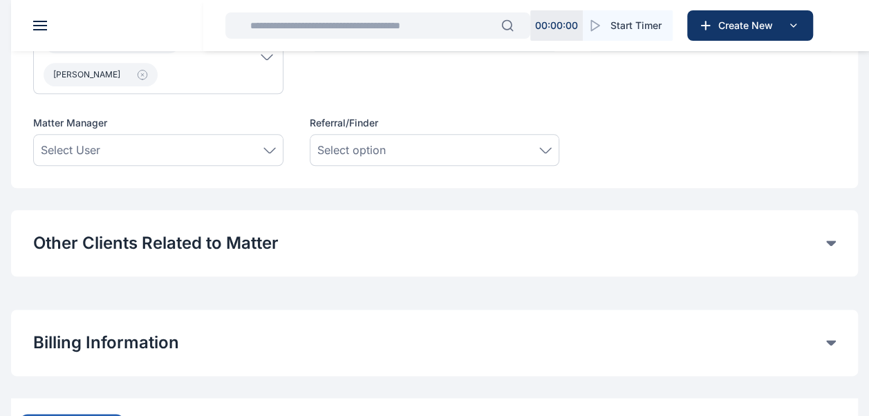
scroll to position [758, 0]
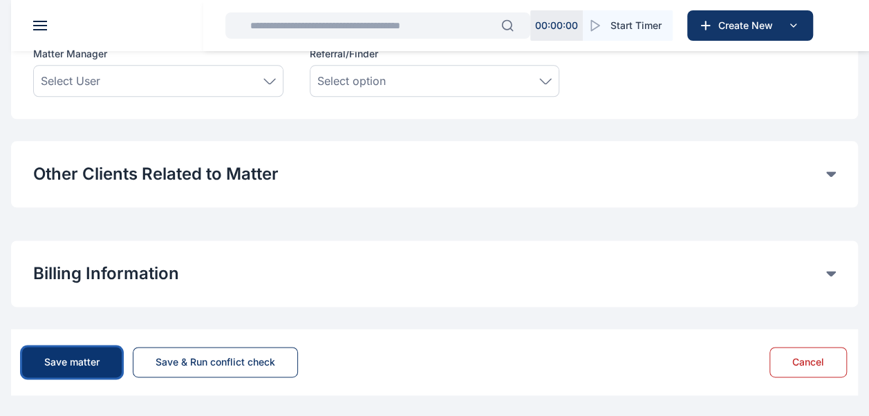
click at [63, 368] on button "Save matter" at bounding box center [72, 362] width 100 height 30
click at [76, 359] on div "Save matter" at bounding box center [71, 362] width 55 height 14
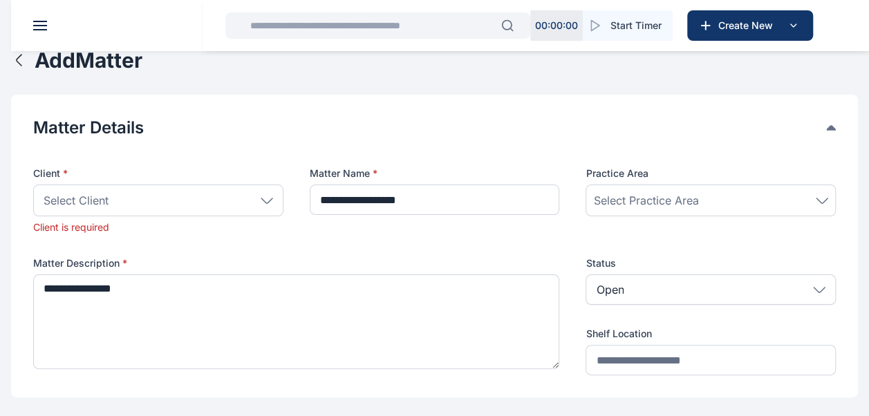
scroll to position [0, 0]
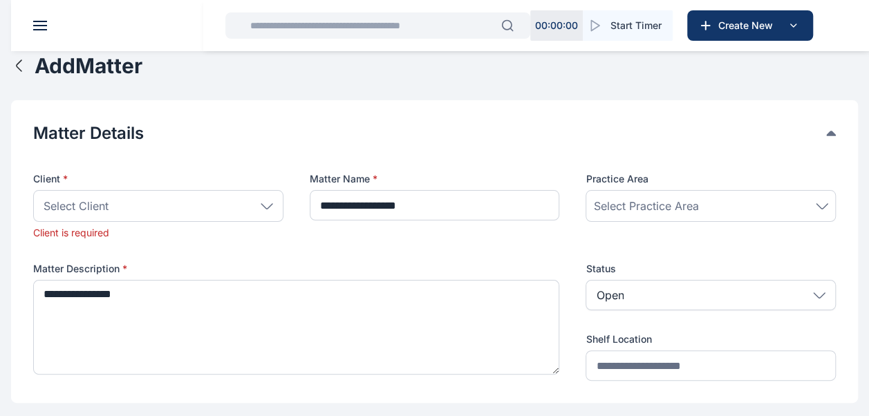
click at [267, 207] on icon at bounding box center [266, 205] width 11 height 5
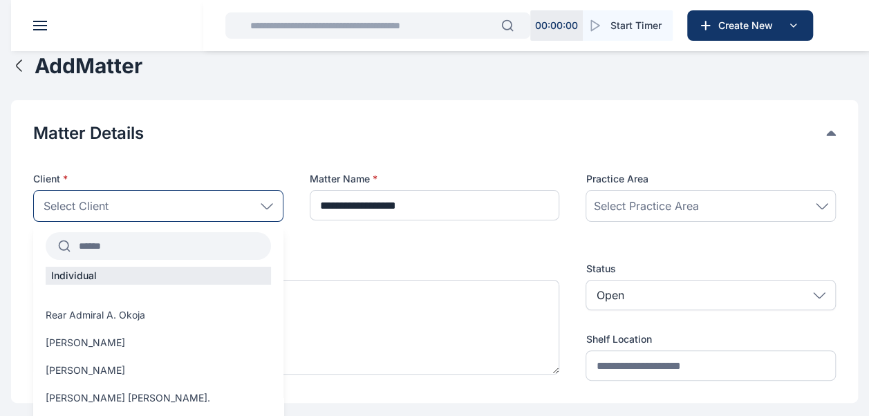
click at [176, 240] on input "text" at bounding box center [171, 246] width 200 height 25
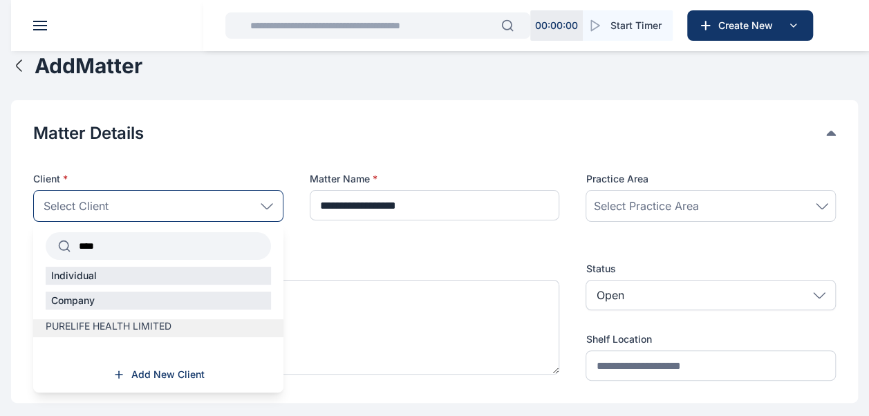
type input "****"
click at [168, 328] on span "PURELIFE HEALTH LIMITED" at bounding box center [109, 326] width 126 height 14
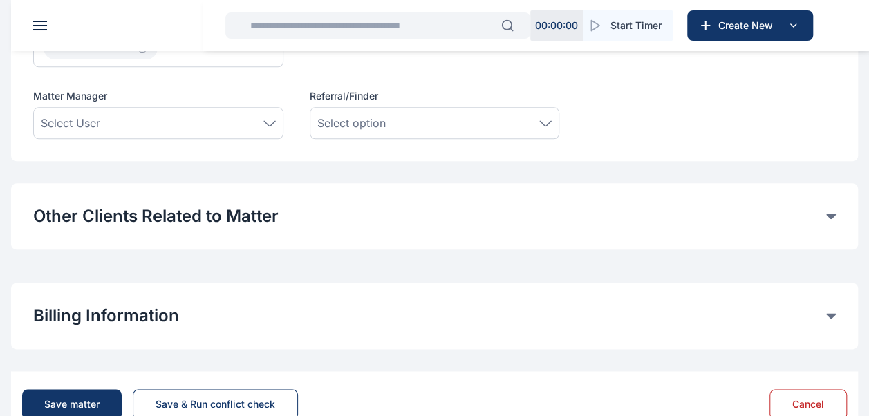
scroll to position [740, 0]
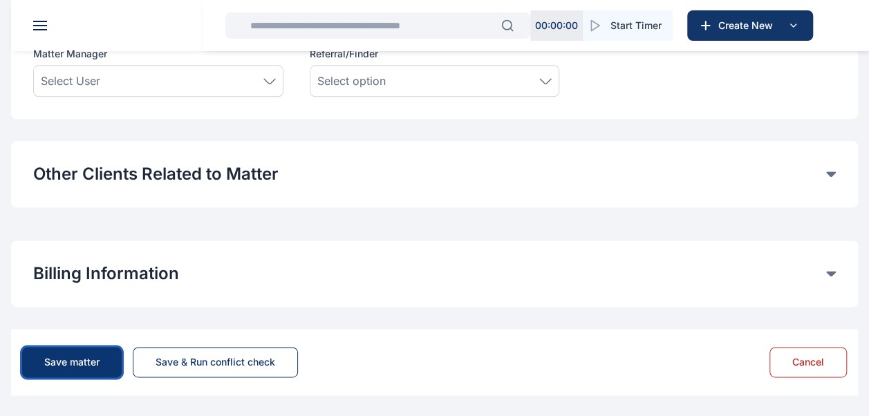
click at [86, 353] on button "Save matter" at bounding box center [72, 362] width 100 height 30
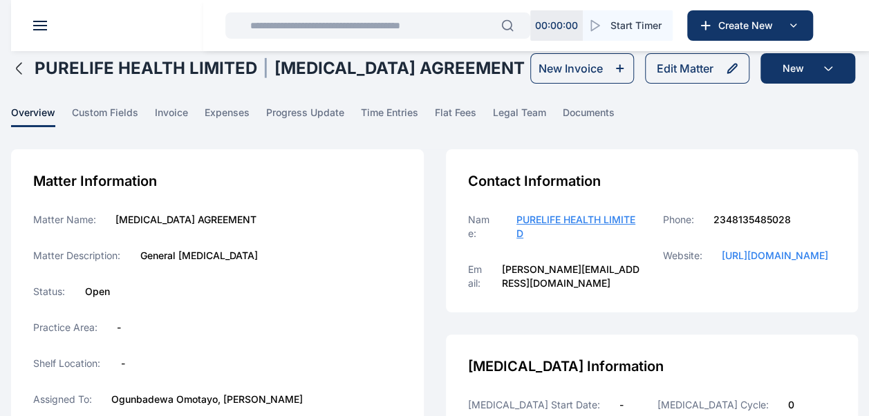
click at [36, 30] on span at bounding box center [40, 29] width 14 height 1
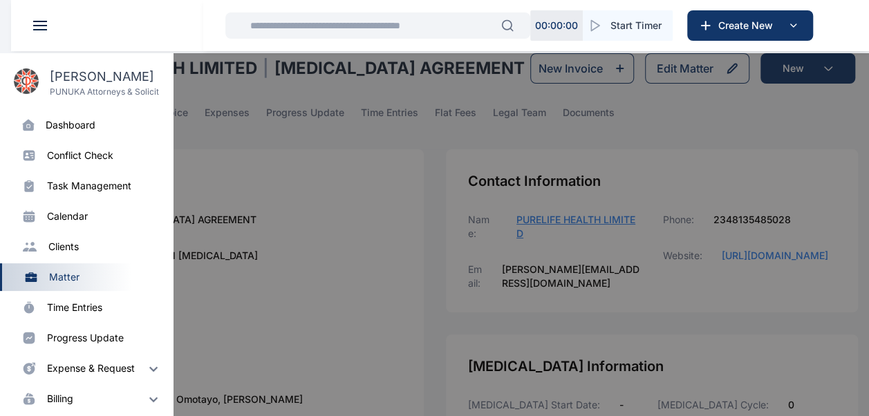
click at [69, 135] on div "Dashboard dashboard" at bounding box center [86, 125] width 173 height 28
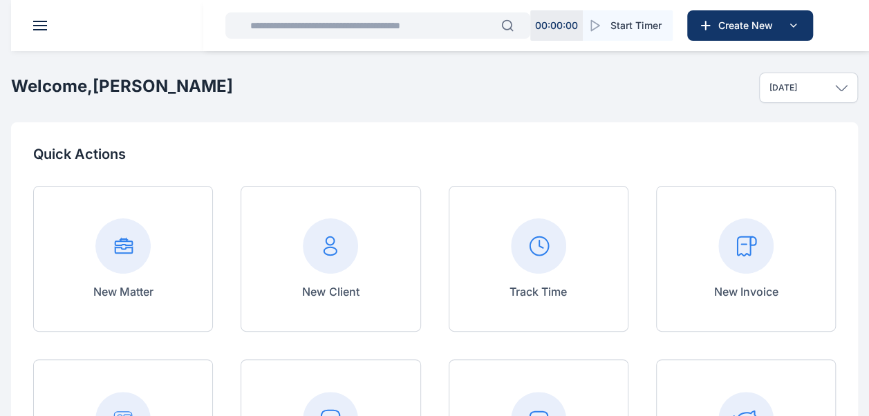
click at [736, 264] on rect at bounding box center [745, 245] width 55 height 55
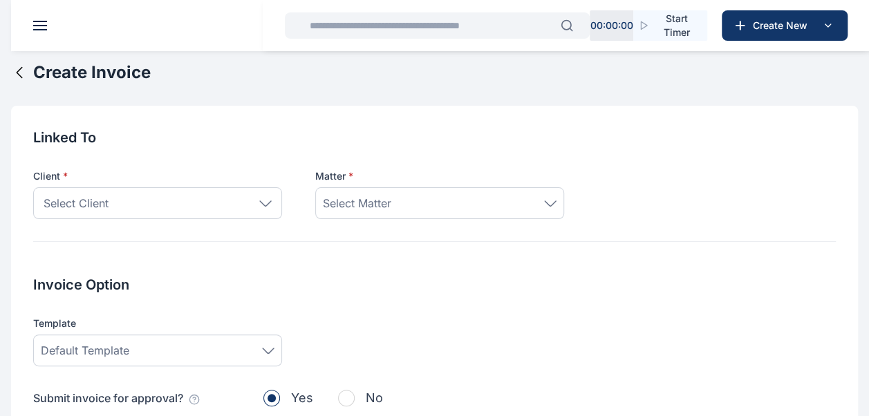
click at [270, 206] on icon at bounding box center [265, 203] width 12 height 6
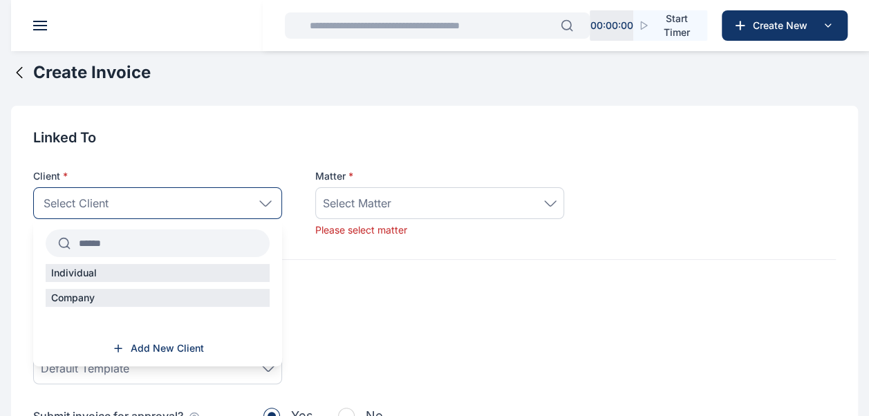
click at [223, 249] on input "text" at bounding box center [170, 243] width 199 height 25
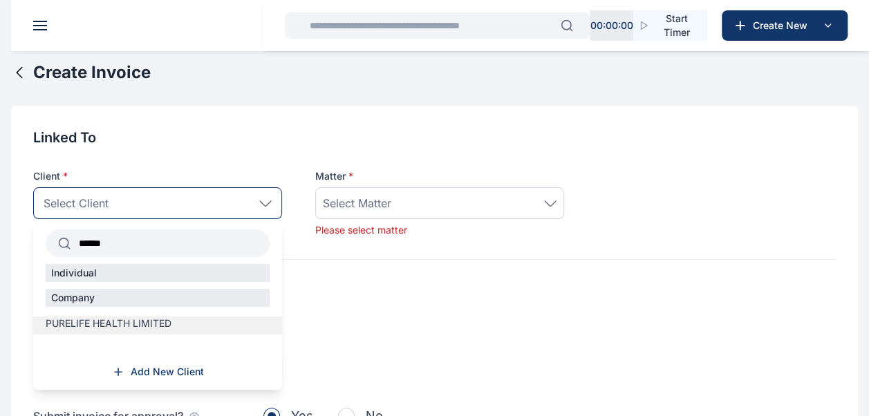
type input "******"
click at [163, 322] on span "PURELIFE HEALTH LIMITED" at bounding box center [109, 324] width 126 height 14
click at [163, 322] on div "Invoice Option Template Default Template Submit invoice for approval? Yes No" at bounding box center [434, 371] width 802 height 156
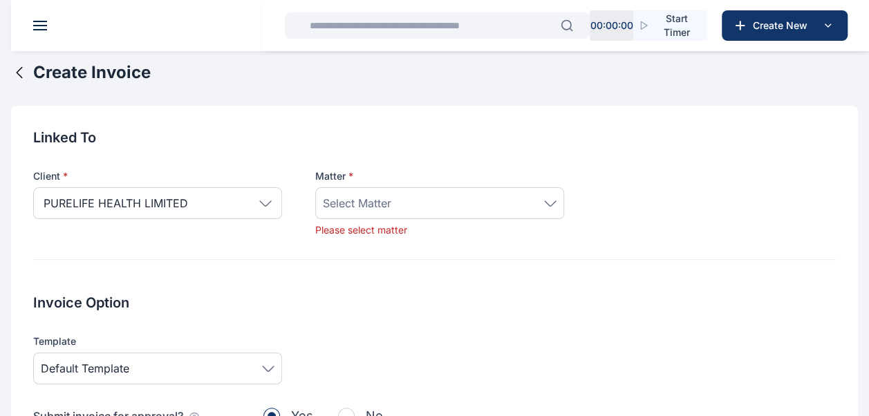
click at [502, 201] on div "Select Matter" at bounding box center [440, 203] width 234 height 17
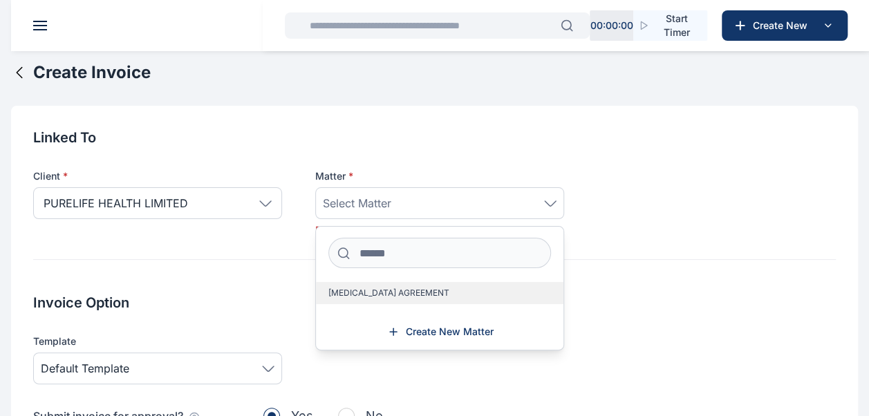
click at [402, 290] on span "[MEDICAL_DATA] AGREEMENT" at bounding box center [388, 293] width 121 height 11
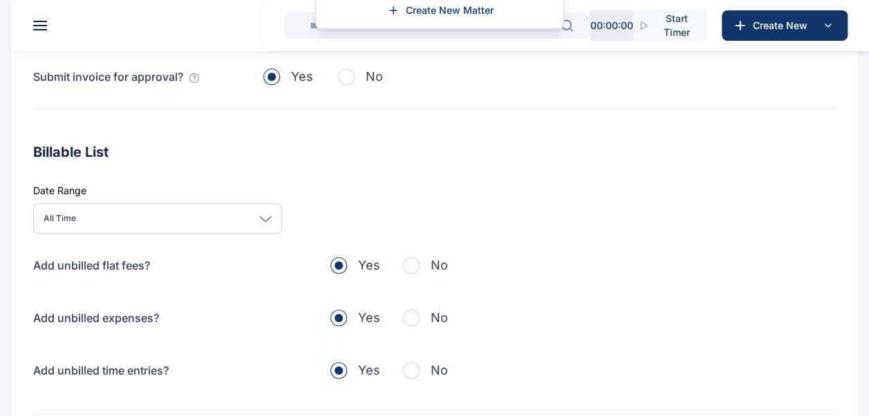
scroll to position [346, 0]
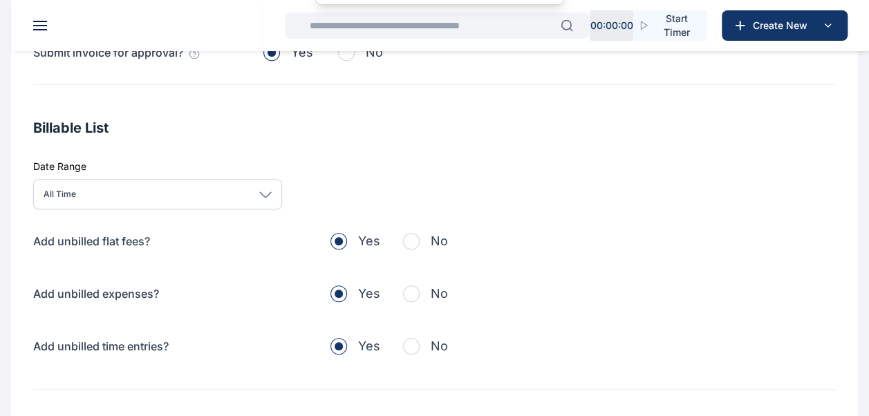
click at [406, 236] on span "button" at bounding box center [411, 241] width 17 height 17
click at [420, 303] on div "Add unbilled flat fees? Yes No Add unbilled expenses? Yes No Add unbilled time …" at bounding box center [434, 294] width 802 height 124
drag, startPoint x: 420, startPoint y: 303, endPoint x: 414, endPoint y: 292, distance: 12.4
click at [414, 292] on span "button" at bounding box center [411, 293] width 17 height 17
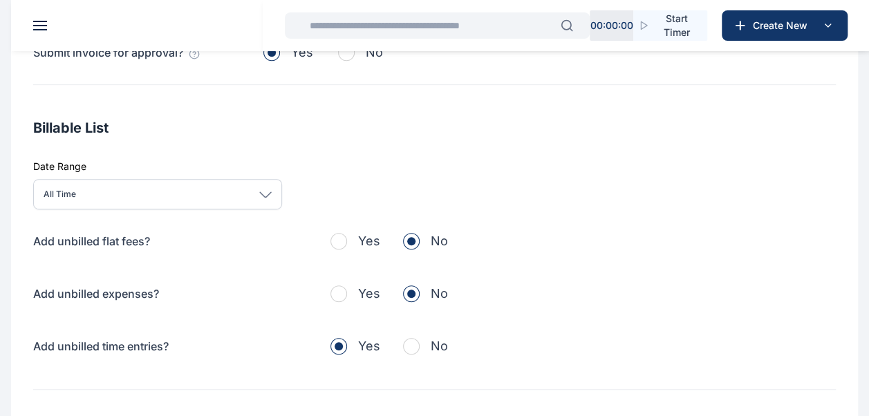
click at [412, 342] on span "button" at bounding box center [411, 346] width 17 height 17
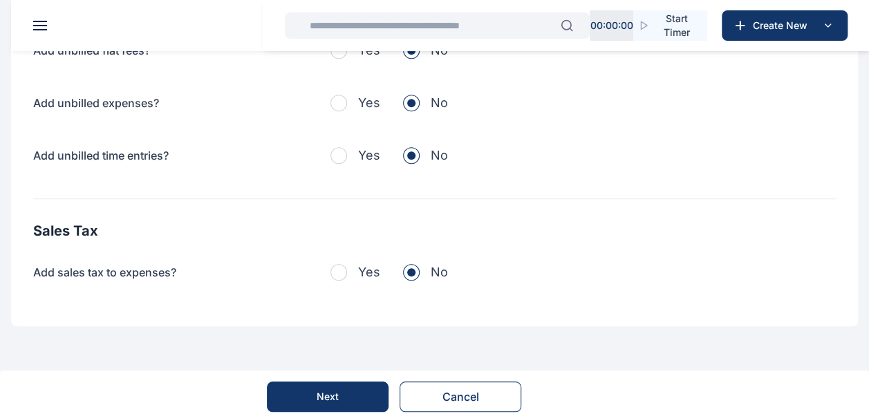
scroll to position [542, 0]
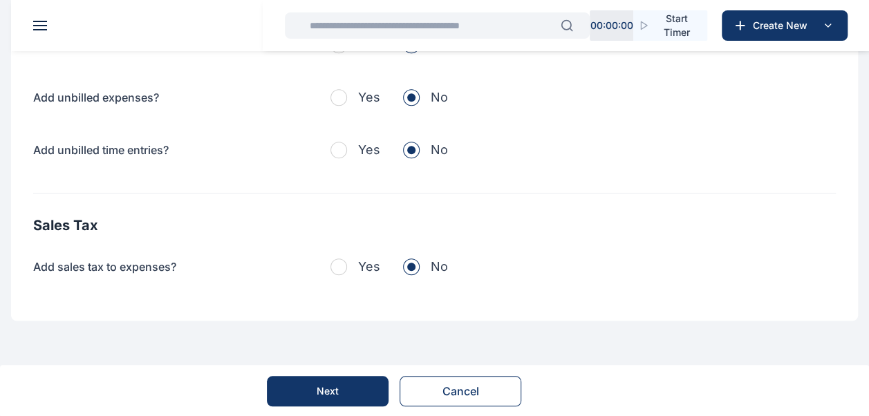
click at [325, 390] on div "Next" at bounding box center [328, 391] width 22 height 14
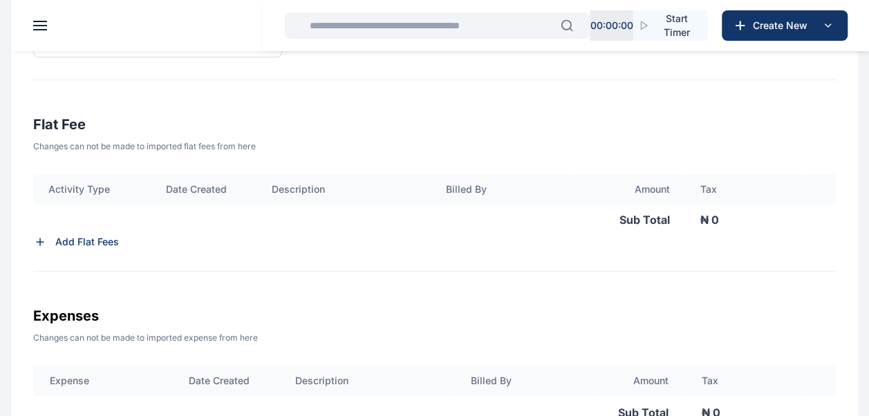
scroll to position [404, 0]
click at [62, 246] on p "Add Flat Fees" at bounding box center [87, 243] width 64 height 14
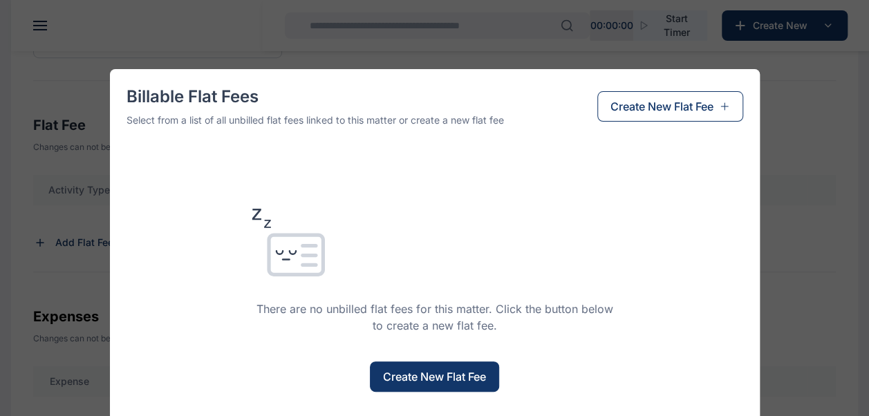
click at [441, 385] on button "Create New Flat Fee" at bounding box center [434, 377] width 129 height 30
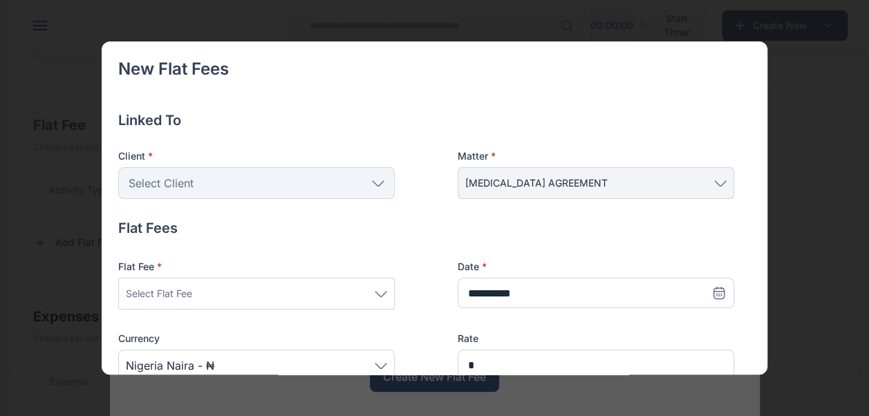
scroll to position [69, 0]
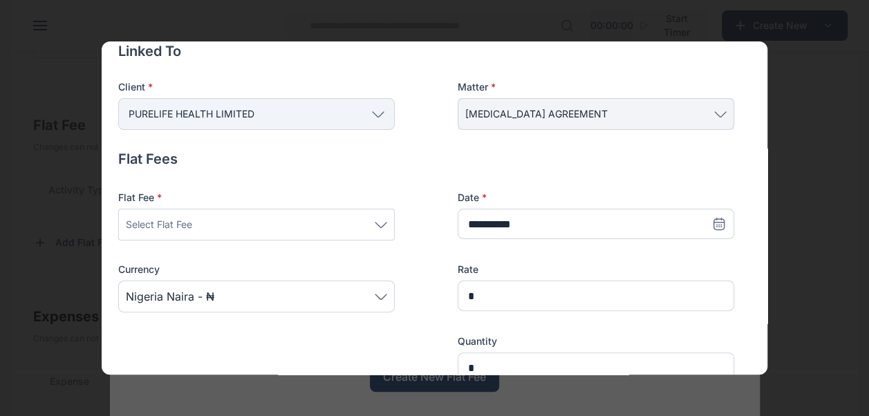
click at [390, 223] on div "Select Flat Fee" at bounding box center [256, 225] width 276 height 32
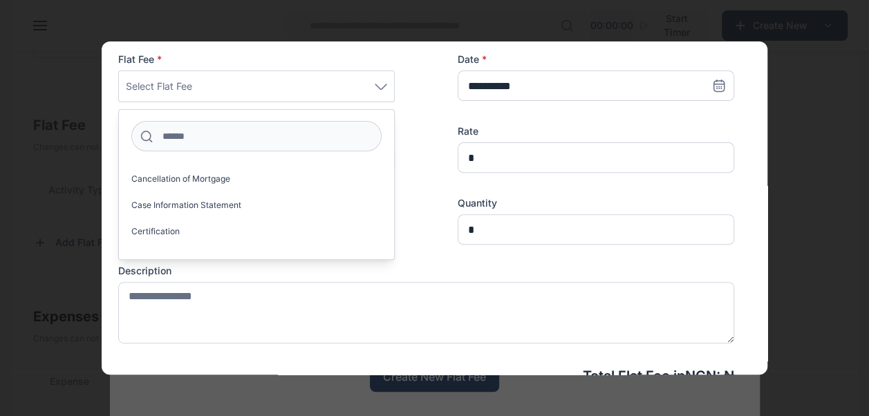
scroll to position [415, 0]
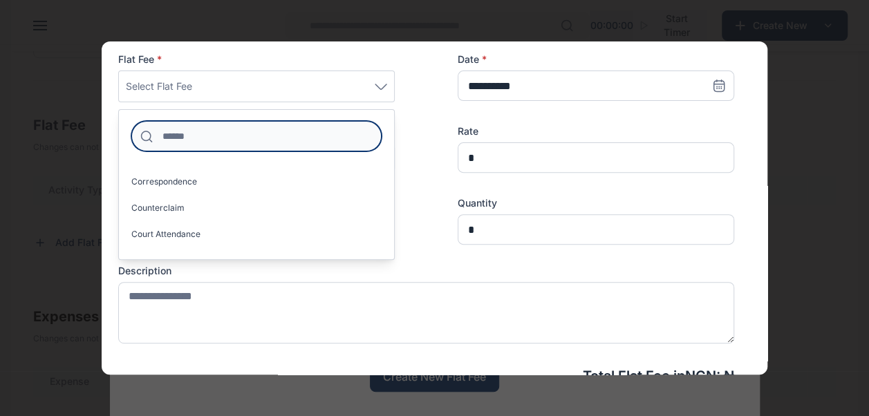
click at [239, 137] on input at bounding box center [256, 136] width 250 height 30
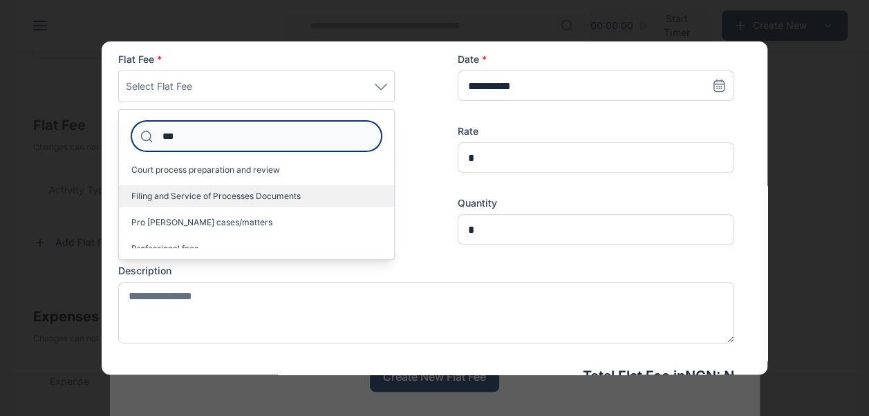
scroll to position [0, 0]
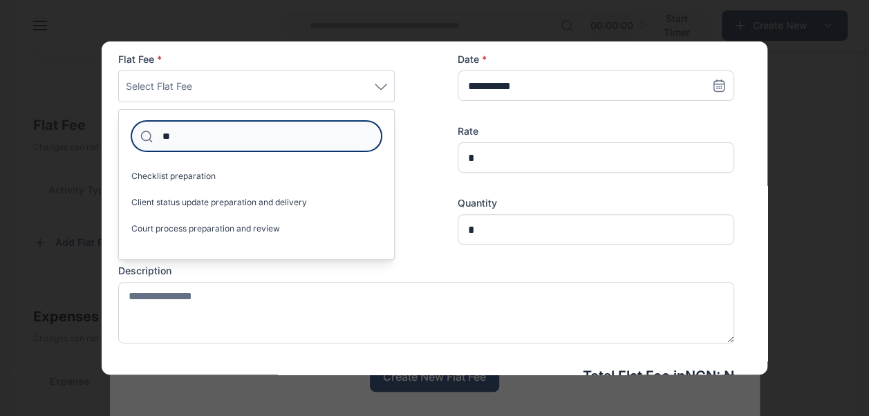
type input "*"
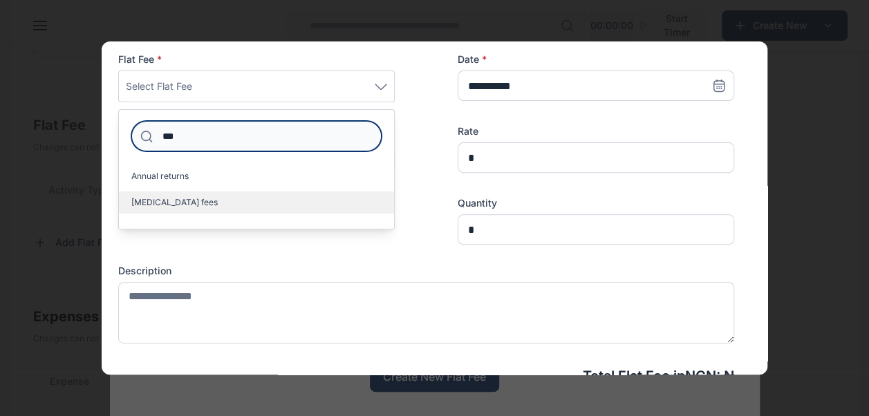
type input "***"
click at [168, 207] on label "[MEDICAL_DATA] fees" at bounding box center [256, 202] width 275 height 22
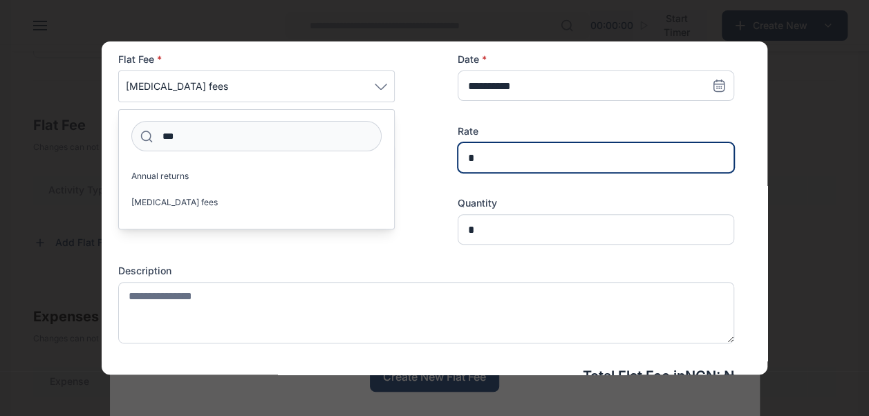
click at [493, 157] on input "*" at bounding box center [596, 157] width 276 height 30
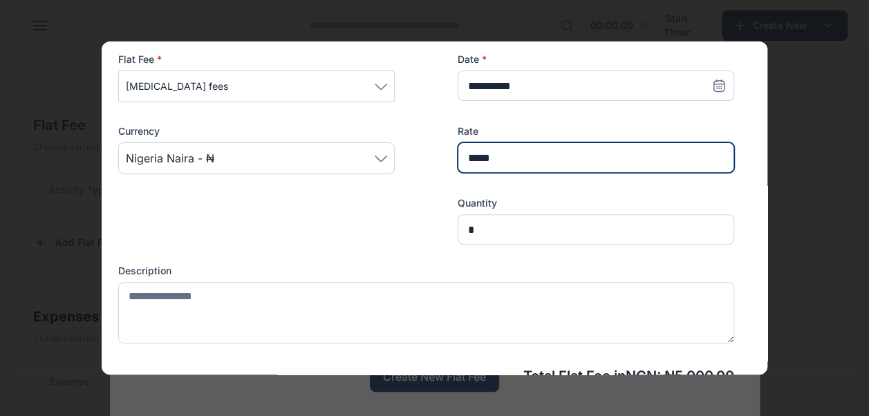
type input "******"
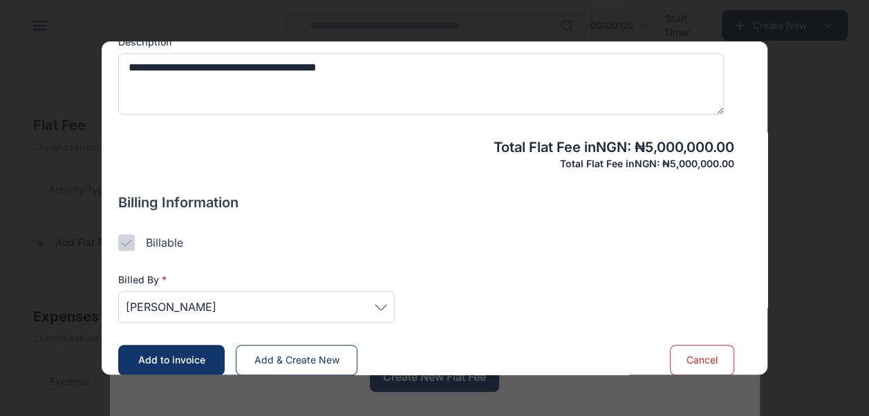
scroll to position [452, 0]
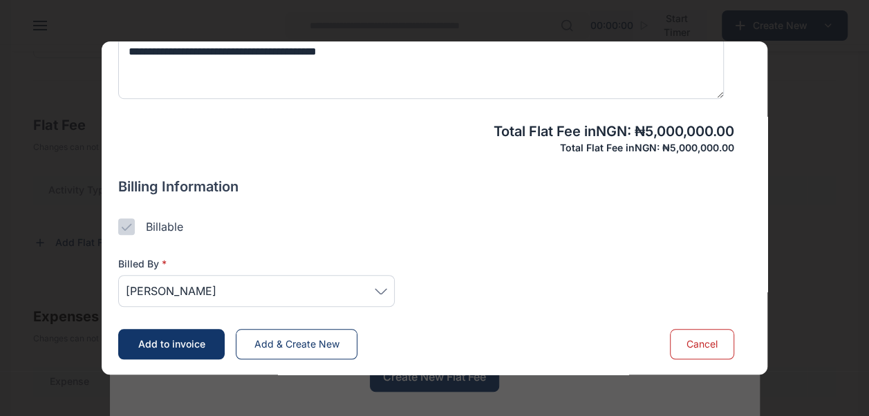
type textarea "**********"
click at [383, 292] on icon at bounding box center [381, 291] width 12 height 6
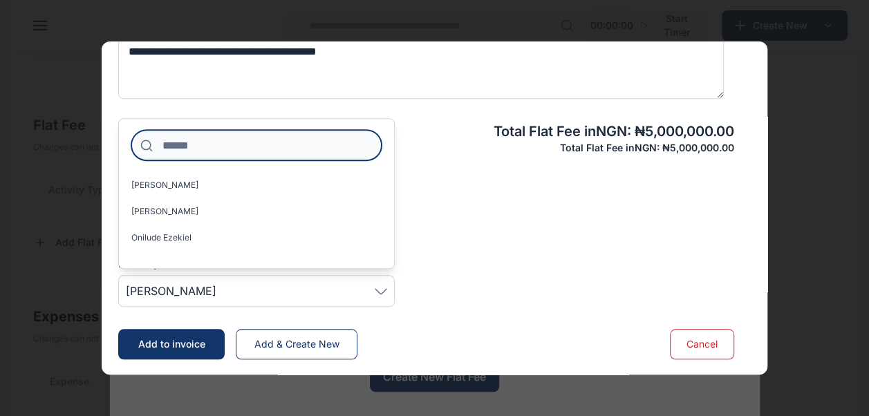
click at [282, 138] on input at bounding box center [256, 145] width 250 height 30
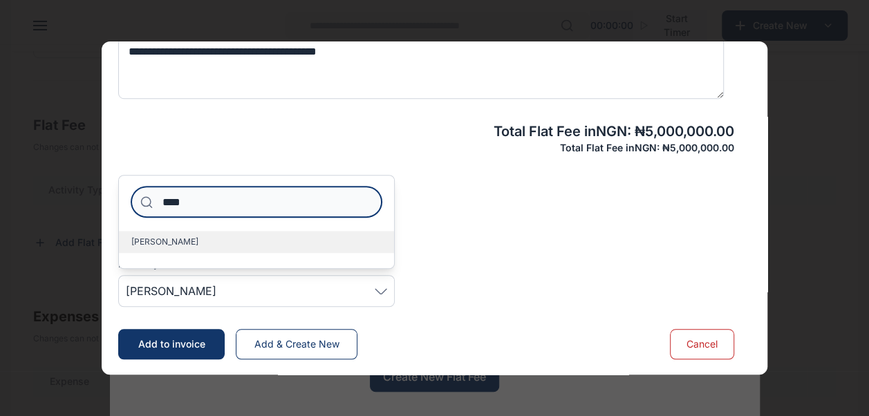
type input "****"
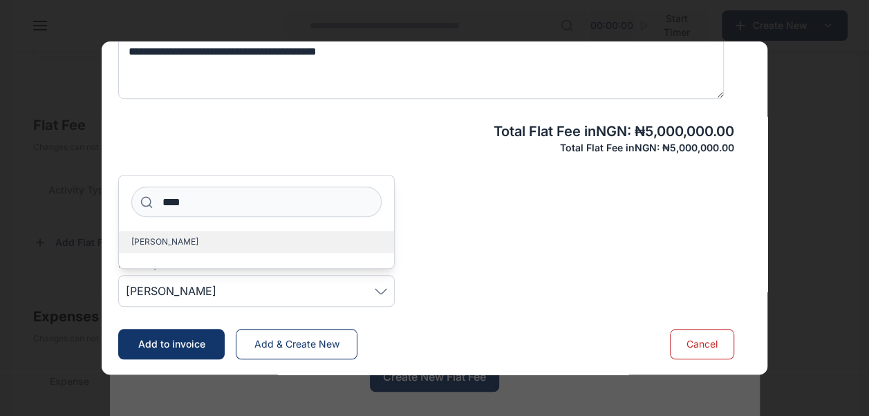
click at [187, 238] on span "[PERSON_NAME]" at bounding box center [164, 241] width 67 height 11
click at [159, 351] on button "Add to invoice" at bounding box center [171, 344] width 106 height 30
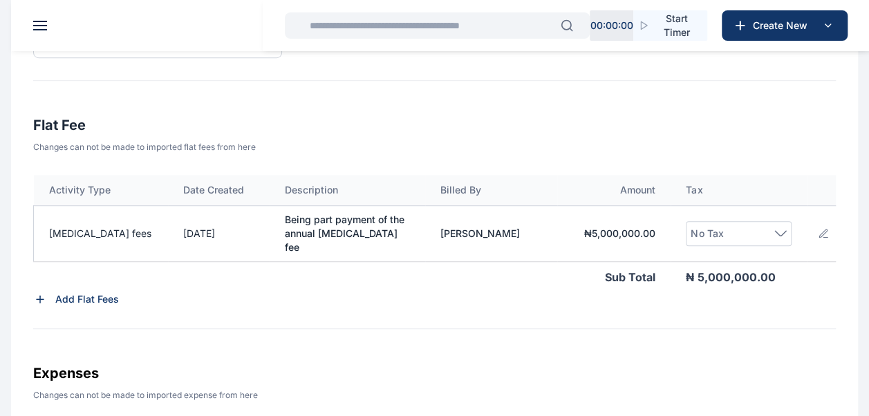
click at [780, 230] on icon at bounding box center [780, 233] width 12 height 6
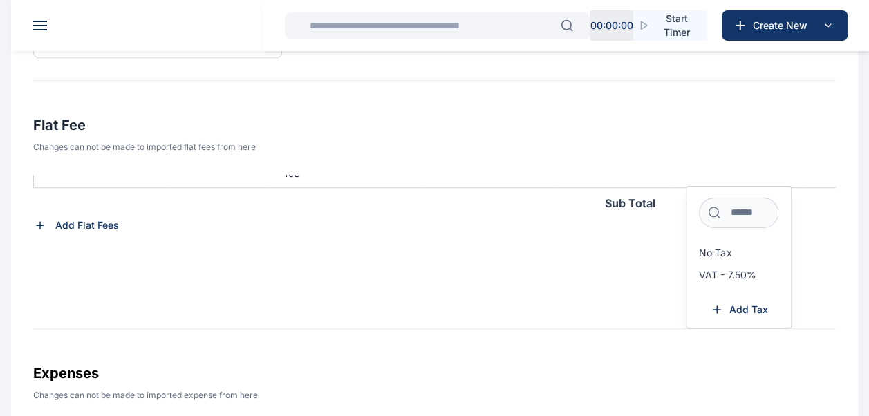
scroll to position [80, 0]
click at [742, 270] on span "VAT - 7.50%" at bounding box center [727, 275] width 57 height 11
click at [604, 259] on div "Activity Type Date Created Description Billed By Amount Tax Retainer fees 15/10…" at bounding box center [434, 252] width 802 height 154
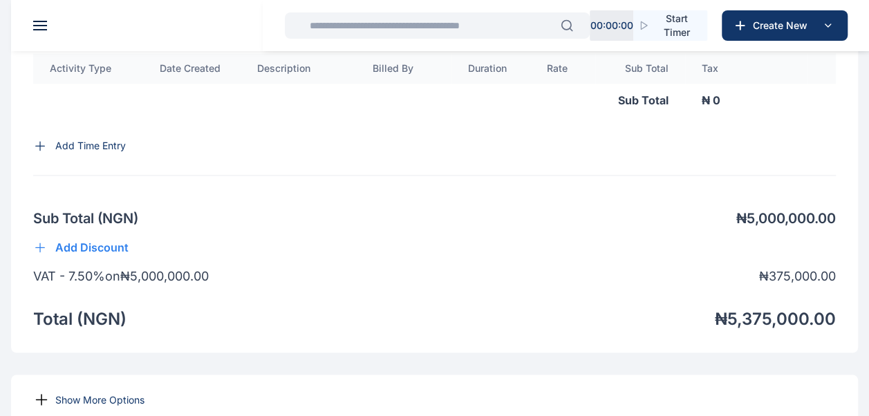
scroll to position [1077, 0]
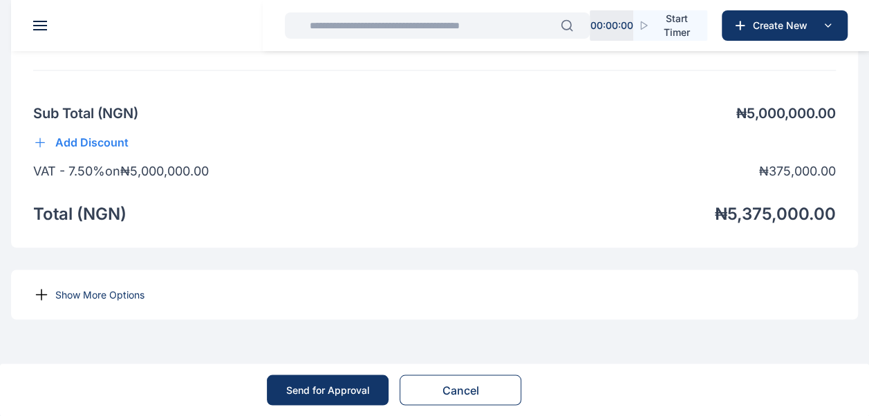
click at [102, 300] on p "Show More Options" at bounding box center [99, 295] width 89 height 14
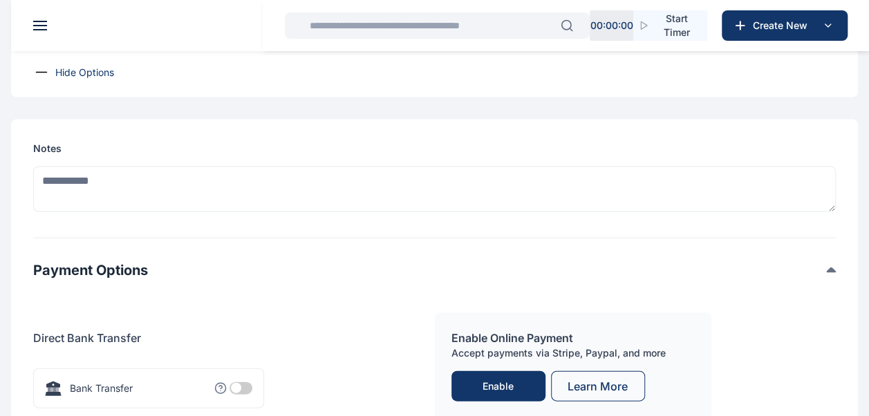
scroll to position [1423, 0]
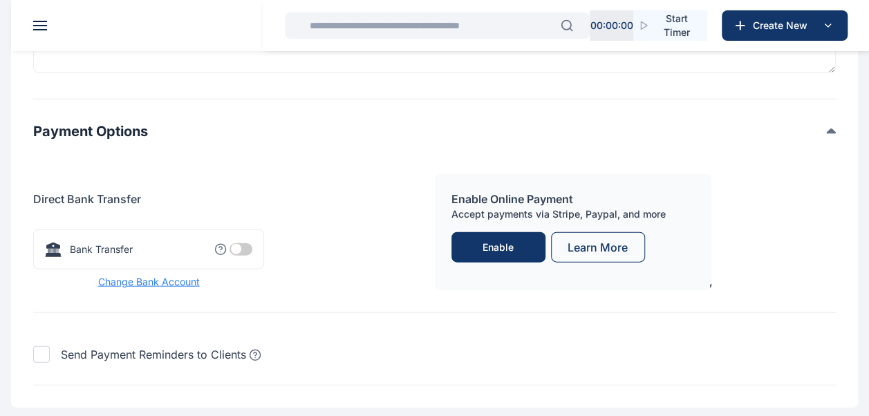
click at [238, 256] on span at bounding box center [240, 249] width 23 height 12
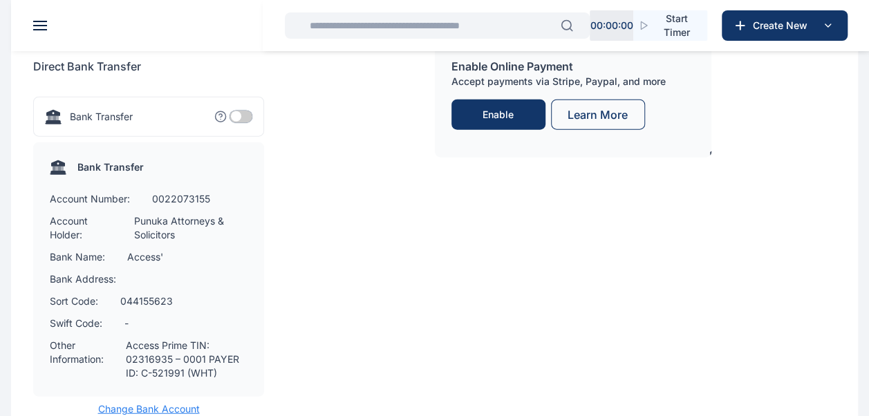
scroll to position [1630, 0]
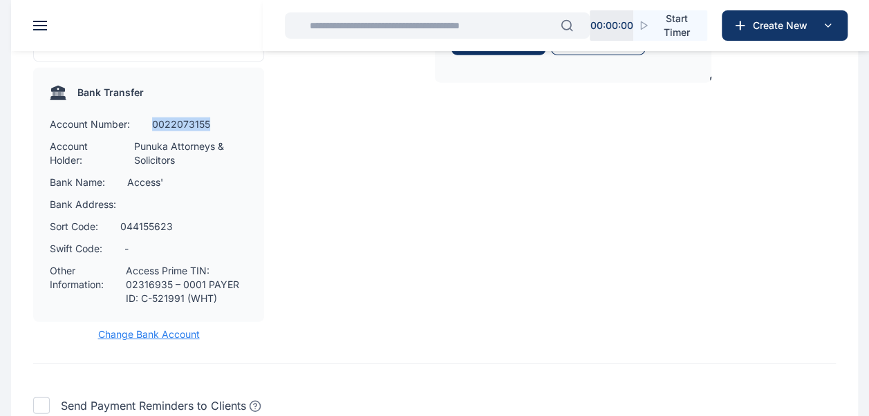
drag, startPoint x: 153, startPoint y: 137, endPoint x: 228, endPoint y: 140, distance: 74.7
click at [228, 131] on div "Account Number: 0022073155" at bounding box center [149, 125] width 198 height 14
copy p "0022073155"
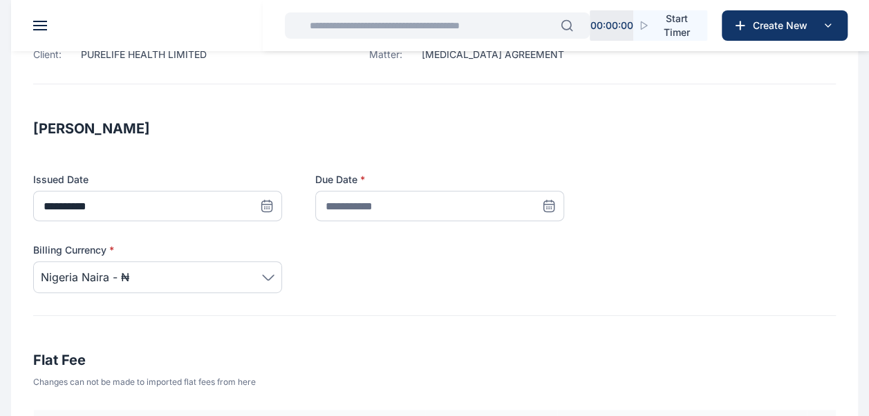
scroll to position [138, 0]
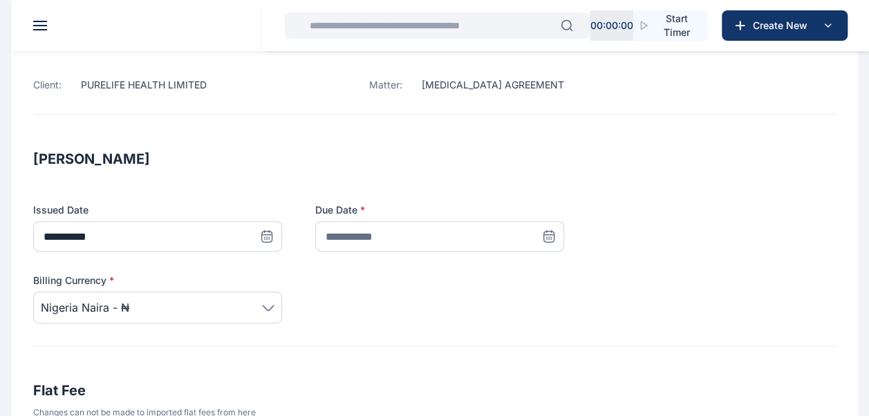
click at [555, 238] on icon at bounding box center [549, 236] width 14 height 14
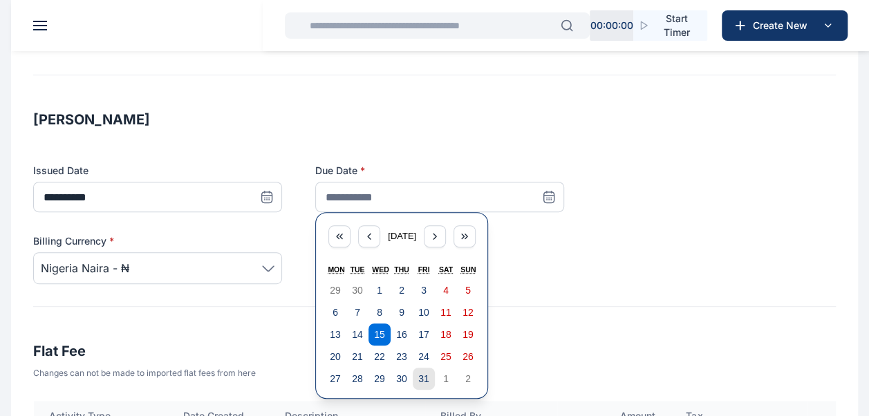
scroll to position [207, 0]
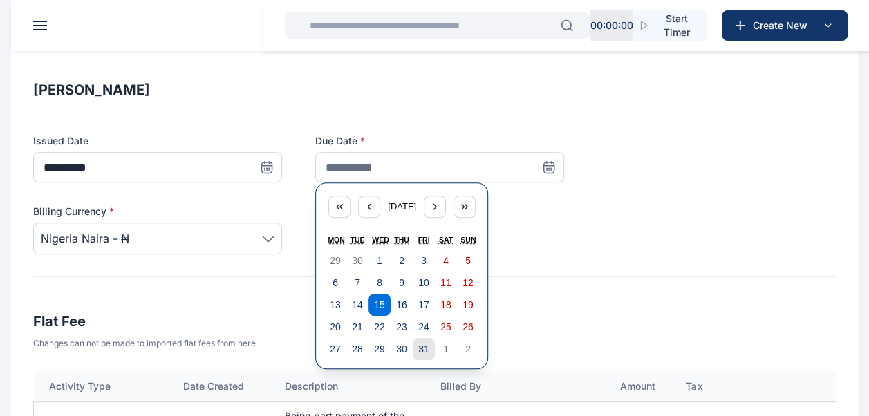
drag, startPoint x: 429, startPoint y: 348, endPoint x: 424, endPoint y: 337, distance: 11.8
click at [427, 347] on abbr "31" at bounding box center [423, 349] width 11 height 11
type input "**********"
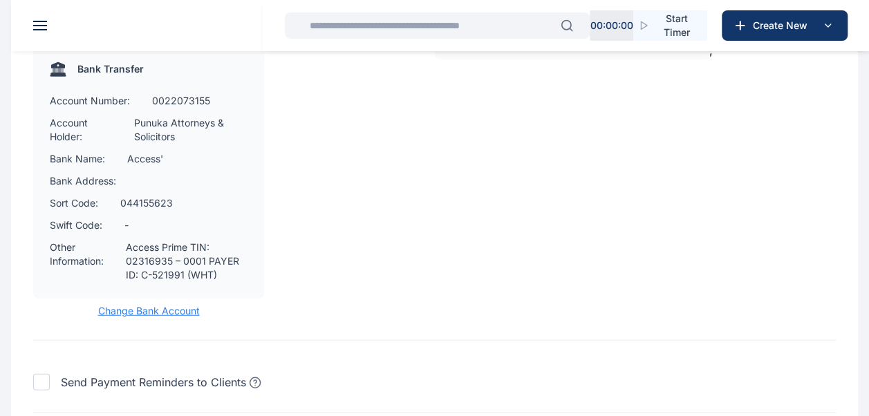
scroll to position [1783, 0]
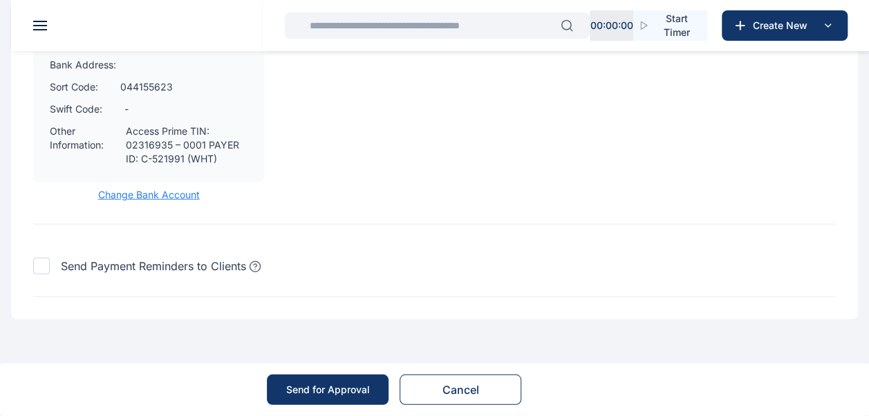
click at [336, 385] on div "Send for Approval" at bounding box center [328, 390] width 84 height 14
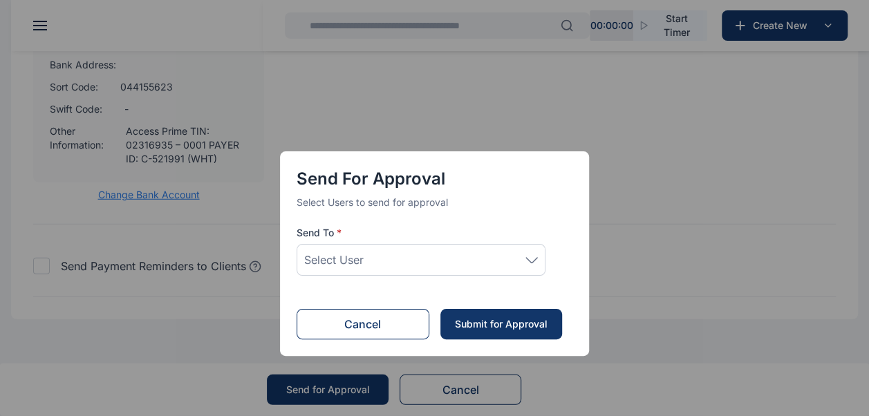
click at [502, 261] on div "Select User" at bounding box center [421, 260] width 234 height 17
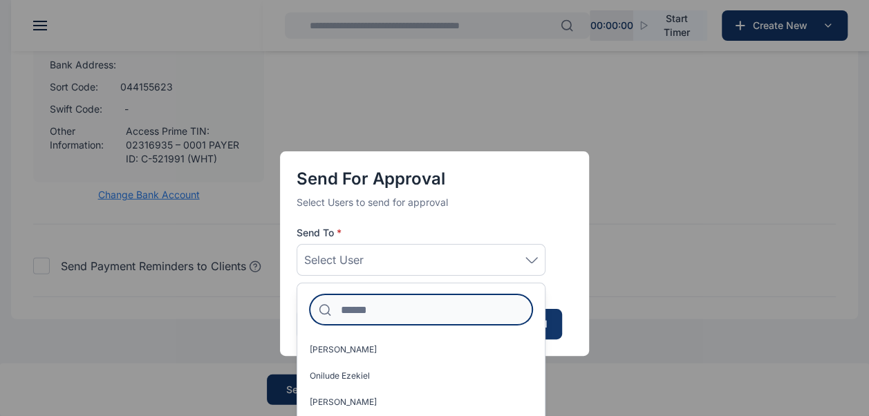
click at [364, 307] on input at bounding box center [421, 309] width 223 height 30
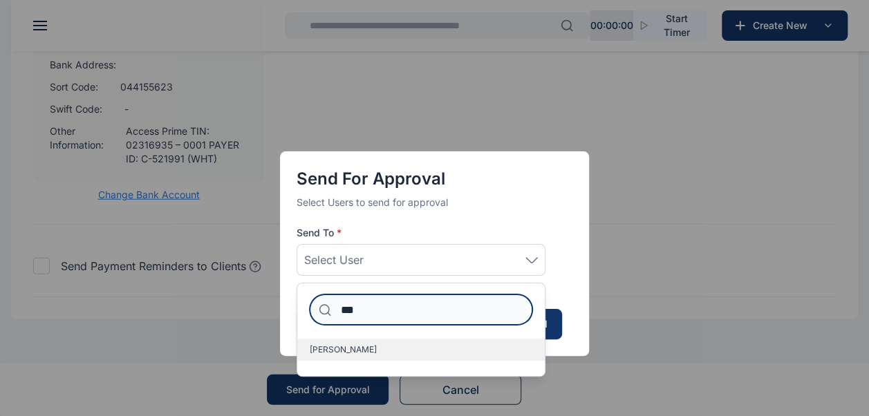
type input "***"
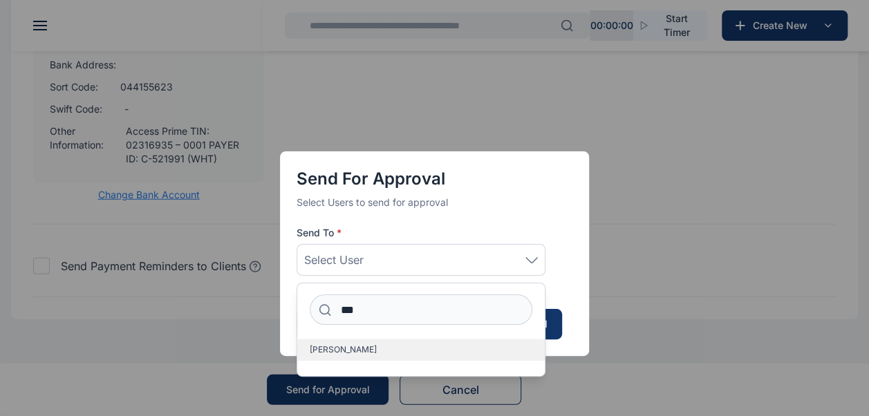
click at [355, 351] on span "[PERSON_NAME]" at bounding box center [343, 349] width 67 height 11
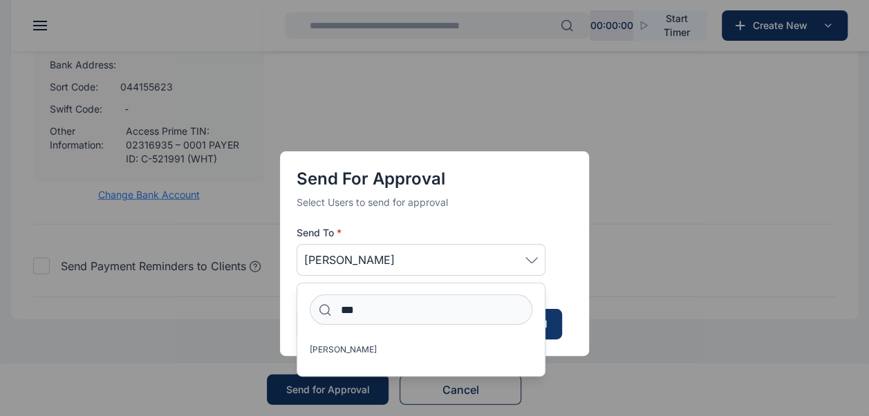
click at [578, 214] on div "Send for Approval Select Users to send for approval Send To * Idigbe Elizabeth …" at bounding box center [434, 253] width 309 height 205
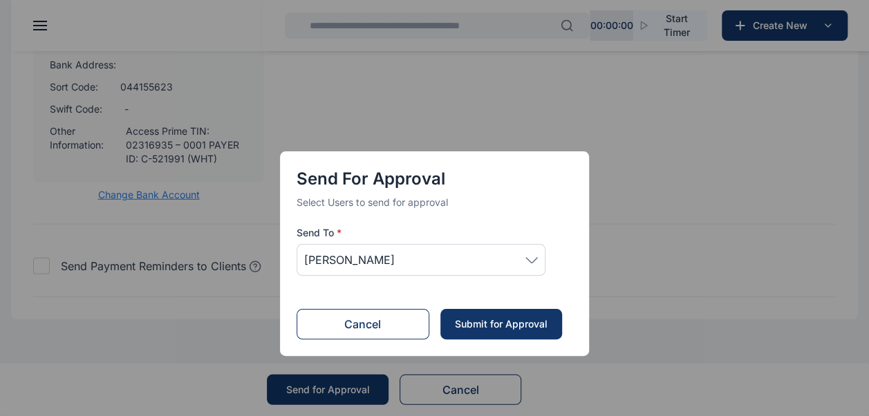
click at [496, 316] on button "Submit for Approval" at bounding box center [501, 324] width 122 height 30
